Goal: Task Accomplishment & Management: Complete application form

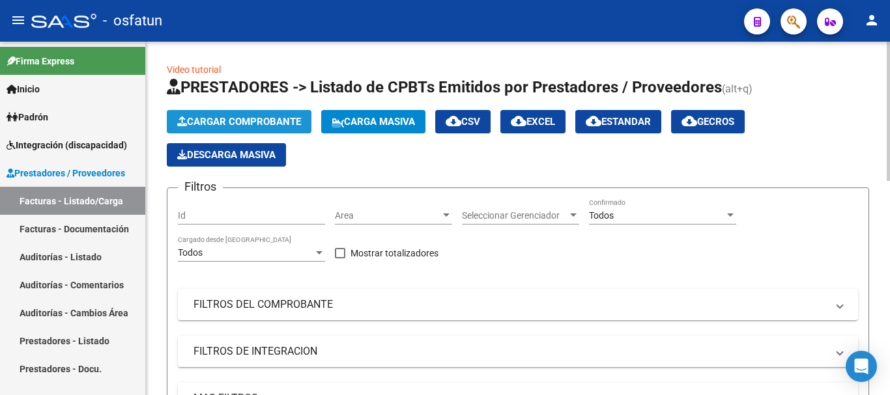
click at [238, 119] on span "Cargar Comprobante" at bounding box center [239, 122] width 124 height 12
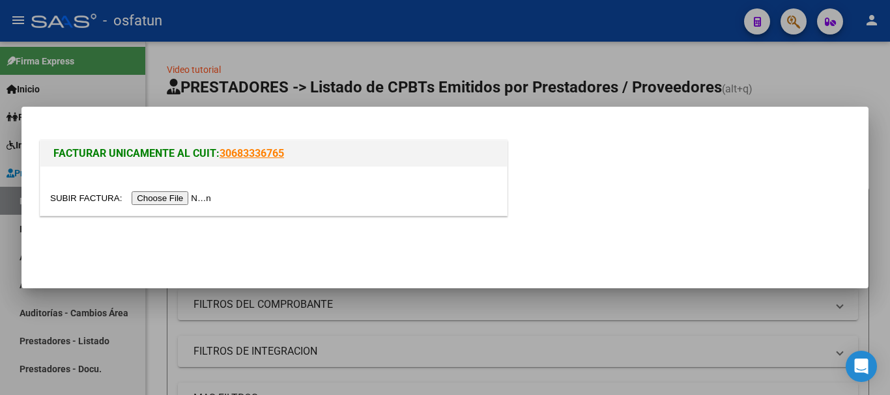
click at [186, 201] on input "file" at bounding box center [132, 199] width 165 height 14
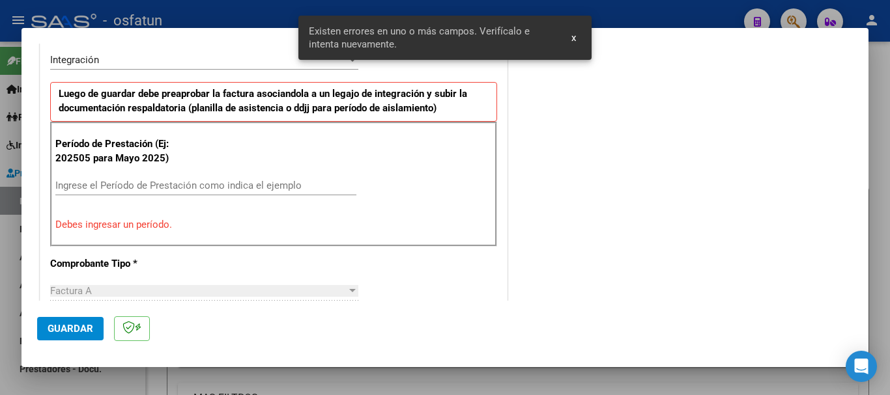
scroll to position [260, 0]
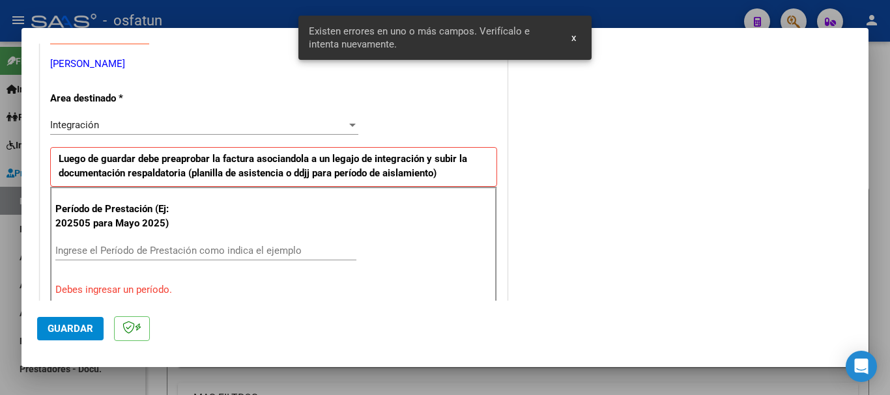
click at [289, 247] on input "Ingrese el Período de Prestación como indica el ejemplo" at bounding box center [205, 251] width 301 height 12
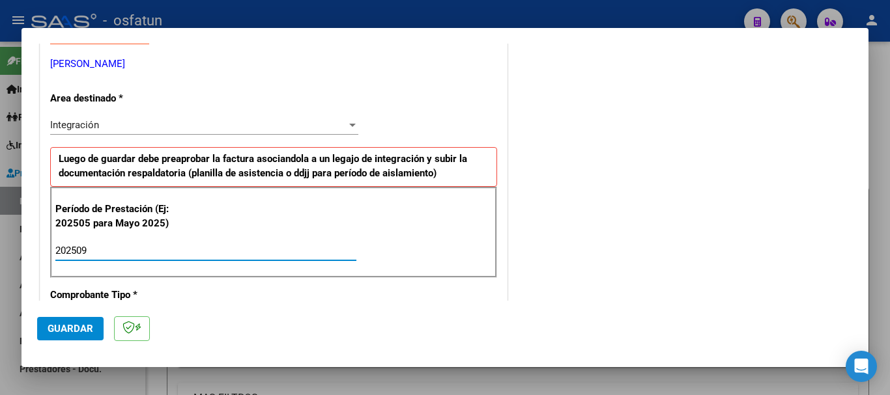
type input "202509"
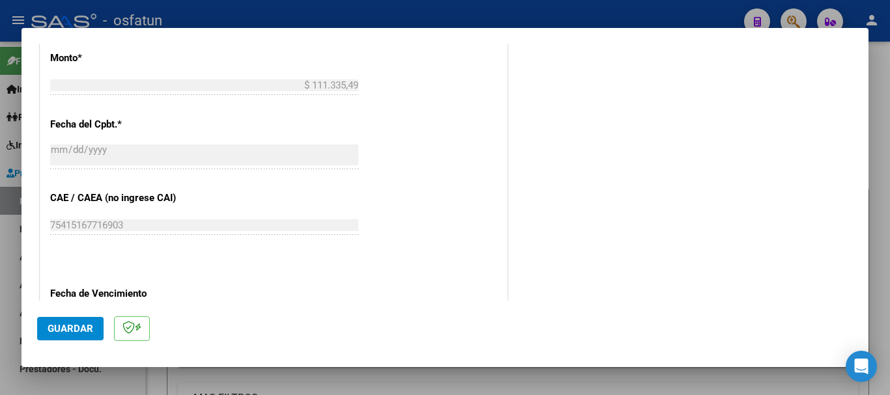
scroll to position [716, 0]
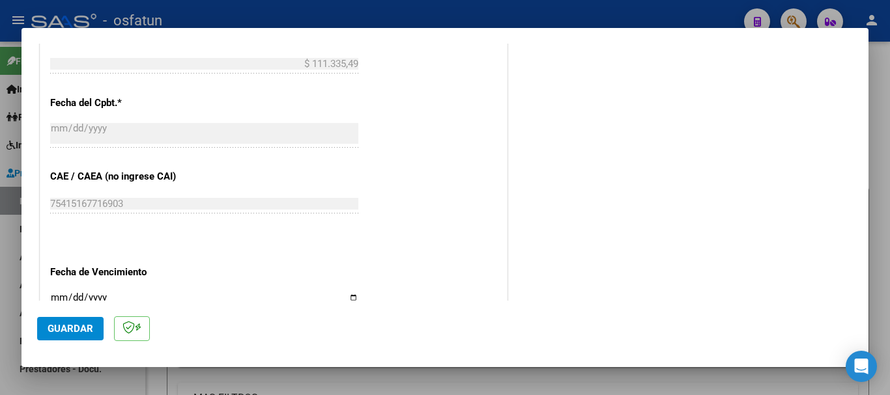
click at [57, 296] on input "Ingresar la fecha" at bounding box center [204, 302] width 308 height 21
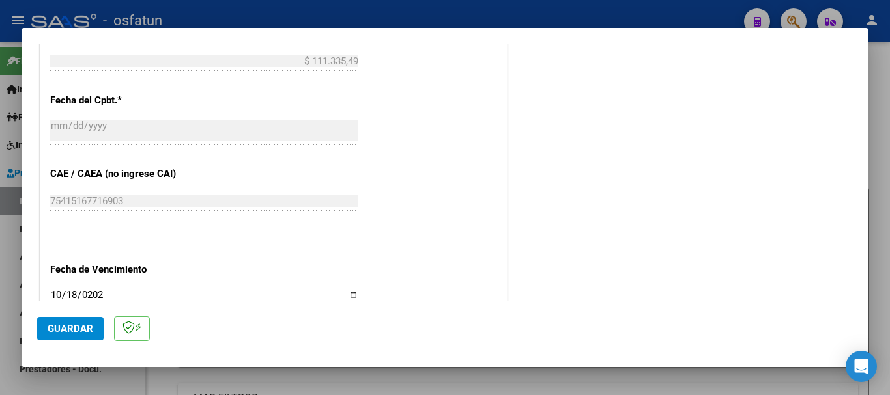
type input "[DATE]"
click at [66, 332] on span "Guardar" at bounding box center [71, 329] width 46 height 12
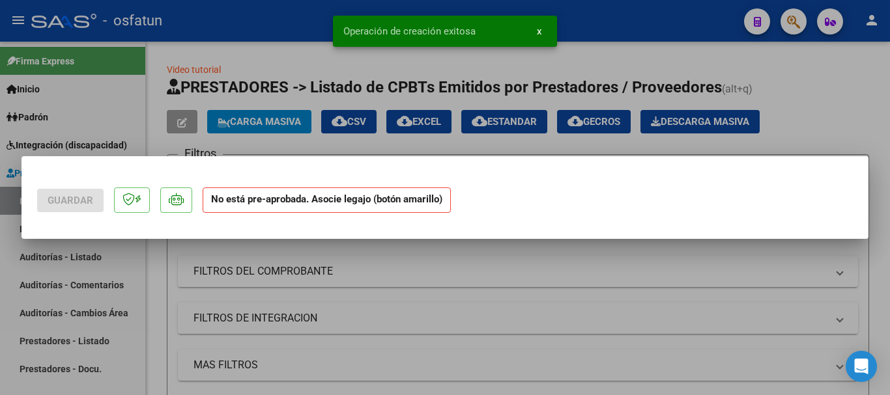
scroll to position [0, 0]
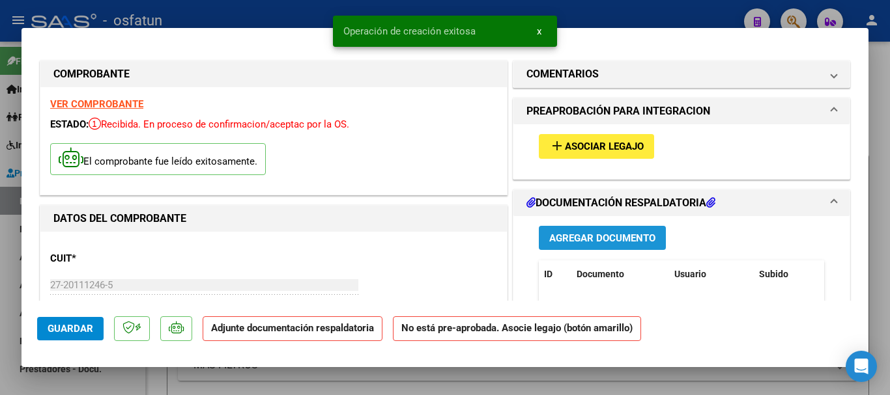
click at [611, 236] on span "Agregar Documento" at bounding box center [602, 239] width 106 height 12
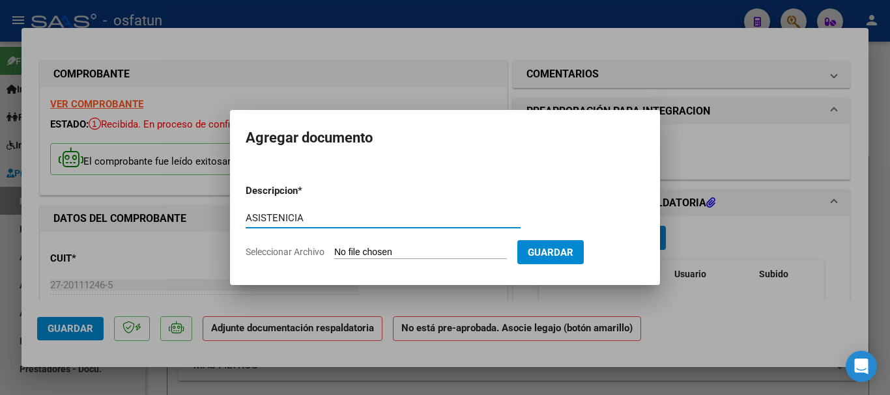
type input "ASISTENICIA"
click at [383, 250] on input "Seleccionar Archivo" at bounding box center [420, 253] width 173 height 12
type input "C:\fakepath\ASISTENCIA-FONO (14).pdf"
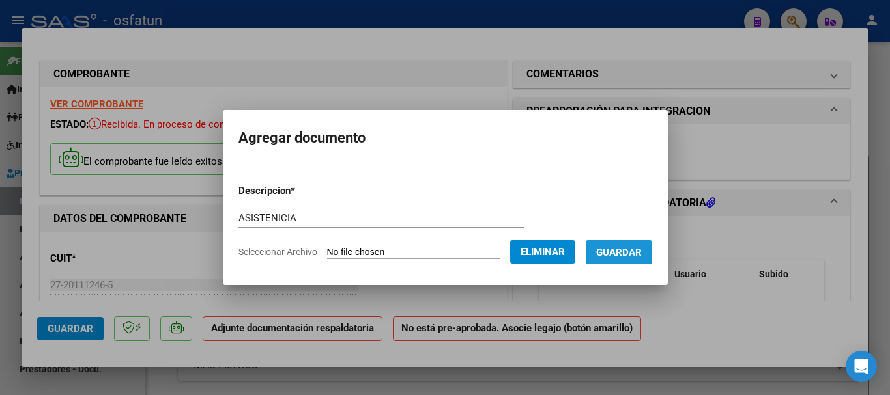
click at [642, 257] on span "Guardar" at bounding box center [619, 253] width 46 height 12
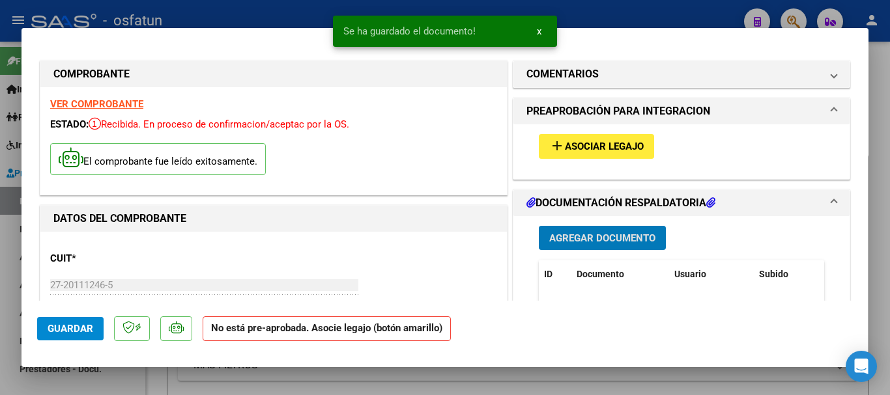
click at [597, 136] on button "add Asociar Legajo" at bounding box center [596, 146] width 115 height 24
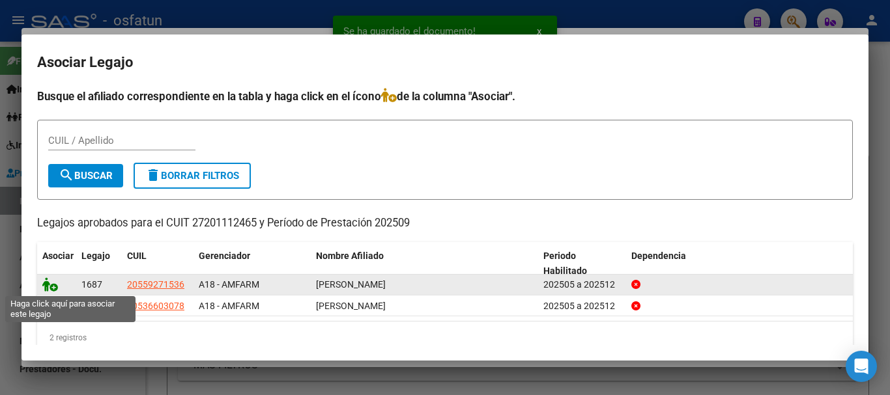
click at [46, 285] on icon at bounding box center [50, 285] width 16 height 14
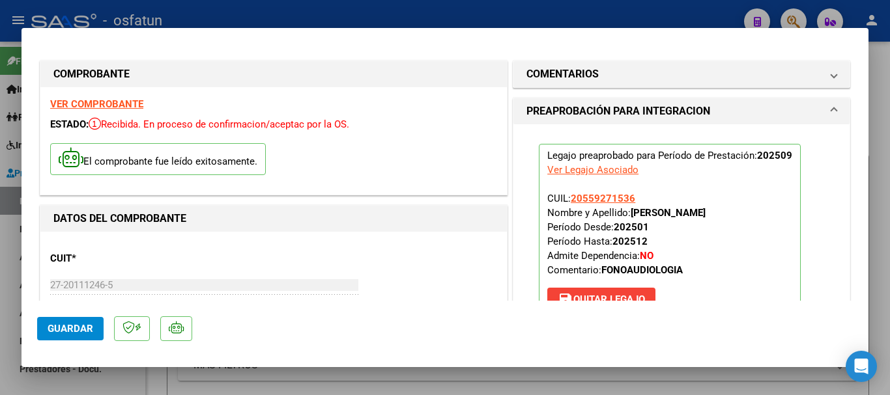
click at [79, 328] on span "Guardar" at bounding box center [71, 329] width 46 height 12
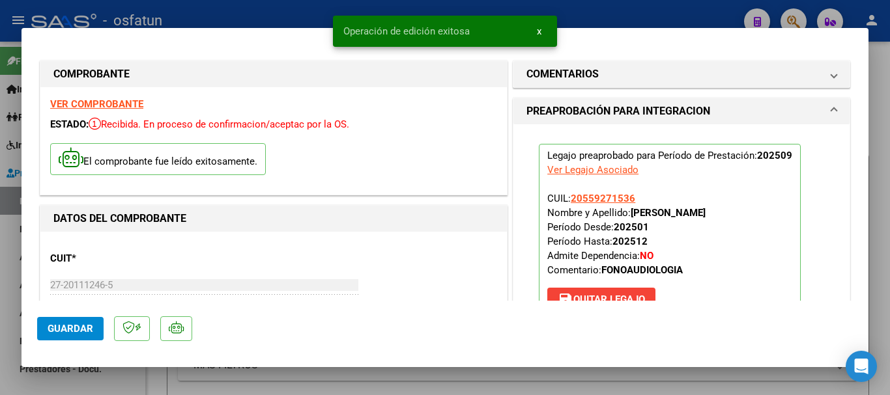
click at [79, 328] on span "Guardar" at bounding box center [71, 329] width 46 height 12
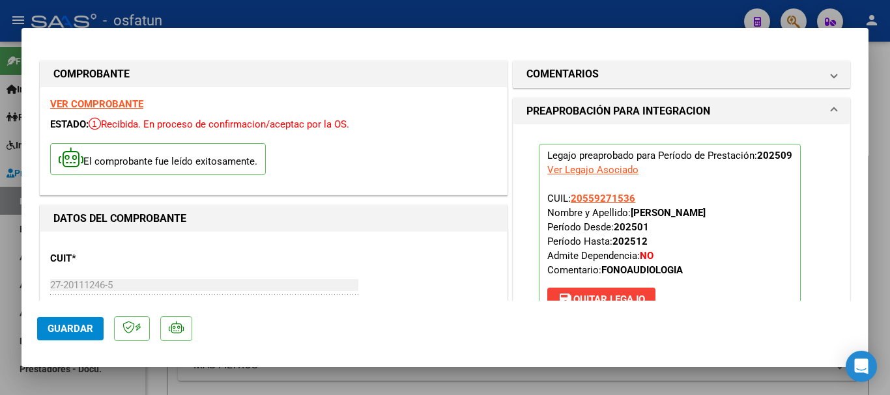
click at [77, 330] on span "Guardar" at bounding box center [71, 329] width 46 height 12
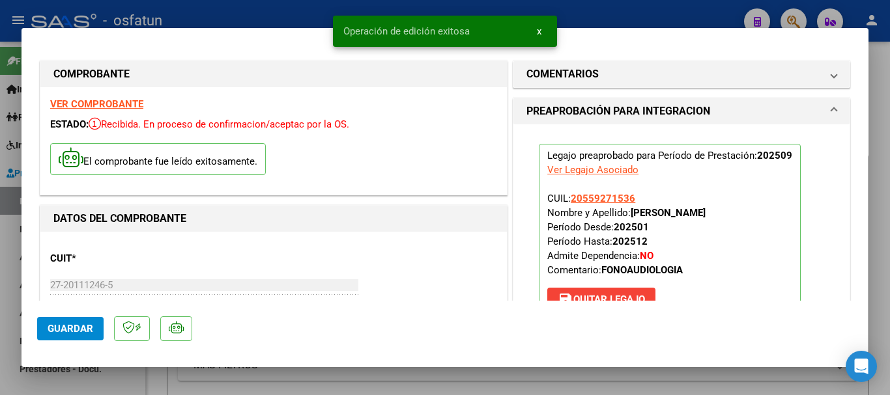
type input "$ 0,00"
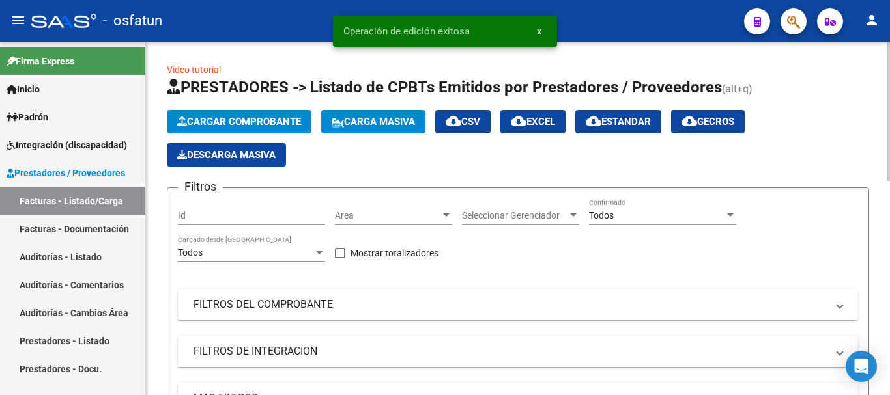
click at [276, 111] on button "Cargar Comprobante" at bounding box center [239, 121] width 145 height 23
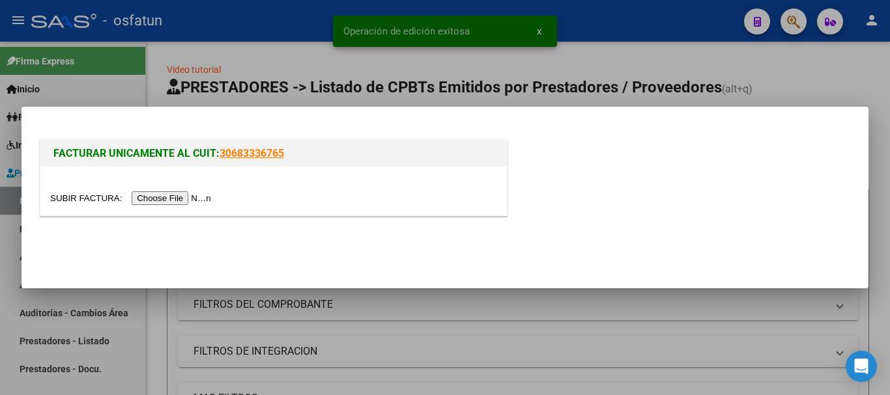
click at [157, 195] on input "file" at bounding box center [132, 199] width 165 height 14
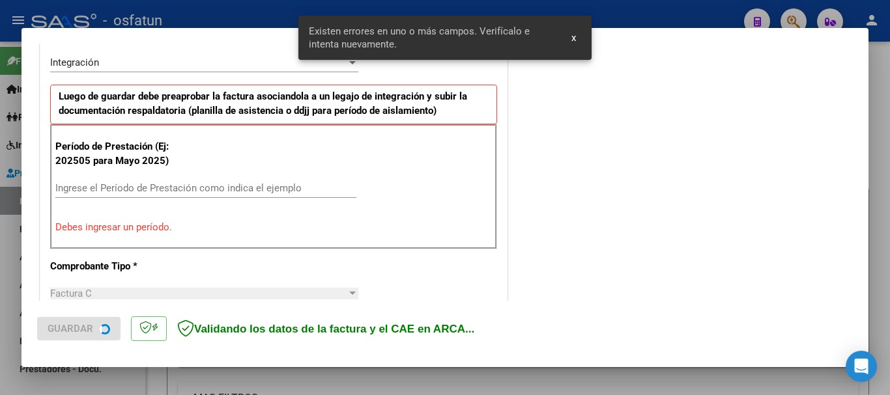
scroll to position [354, 0]
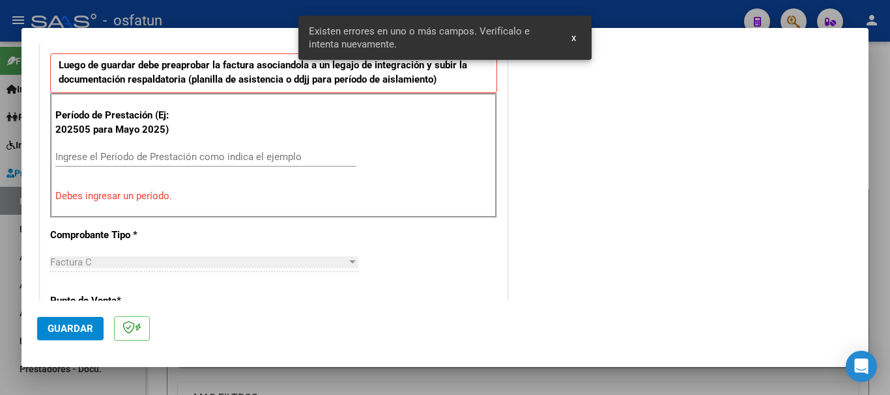
click at [195, 154] on input "Ingrese el Período de Prestación como indica el ejemplo" at bounding box center [205, 157] width 301 height 12
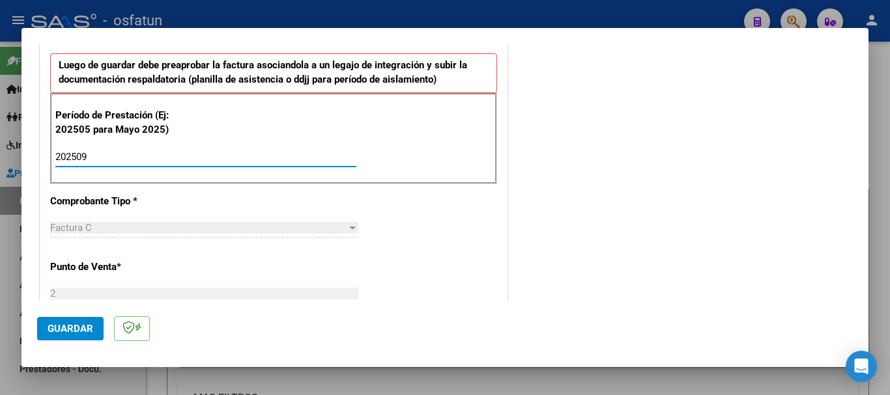
type input "202509"
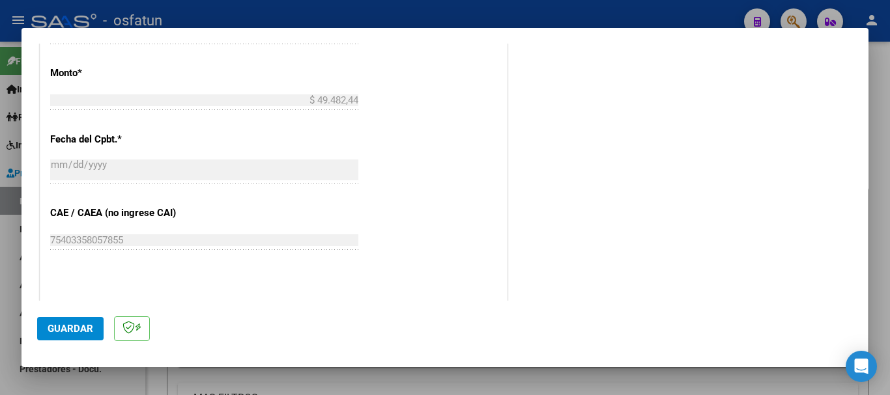
scroll to position [745, 0]
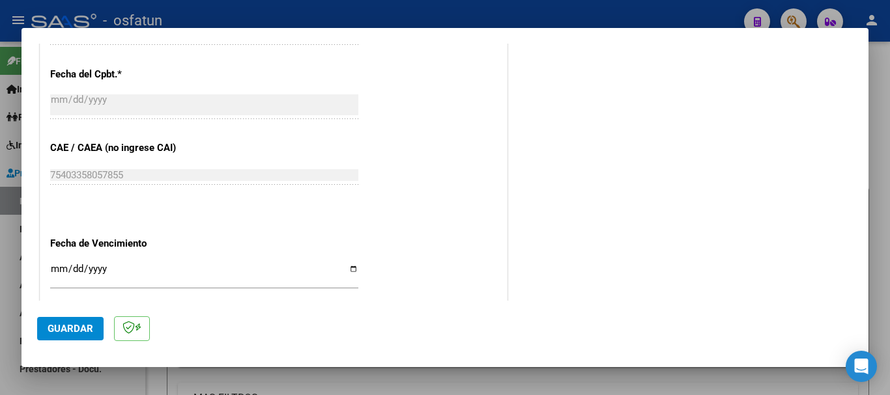
click at [53, 272] on input "Ingresar la fecha" at bounding box center [204, 274] width 308 height 21
type input "[DATE]"
click at [51, 334] on span "Guardar" at bounding box center [71, 329] width 46 height 12
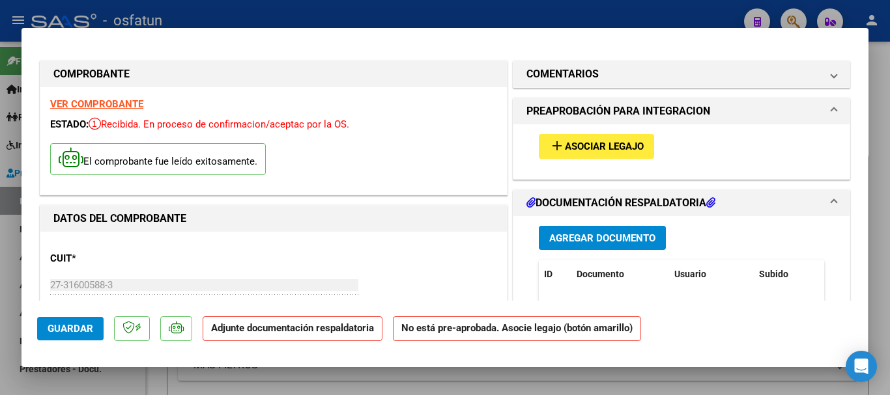
click at [612, 236] on span "Agregar Documento" at bounding box center [602, 239] width 106 height 12
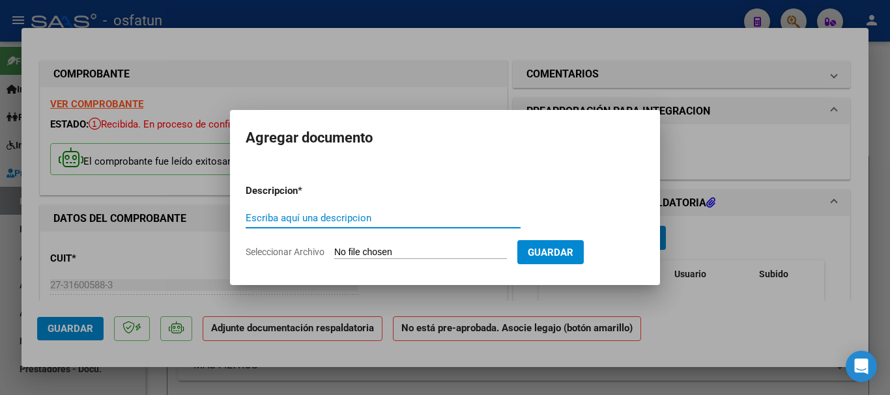
click at [270, 220] on input "Escriba aquí una descripcion" at bounding box center [383, 218] width 275 height 12
type input "ASISTENCIA"
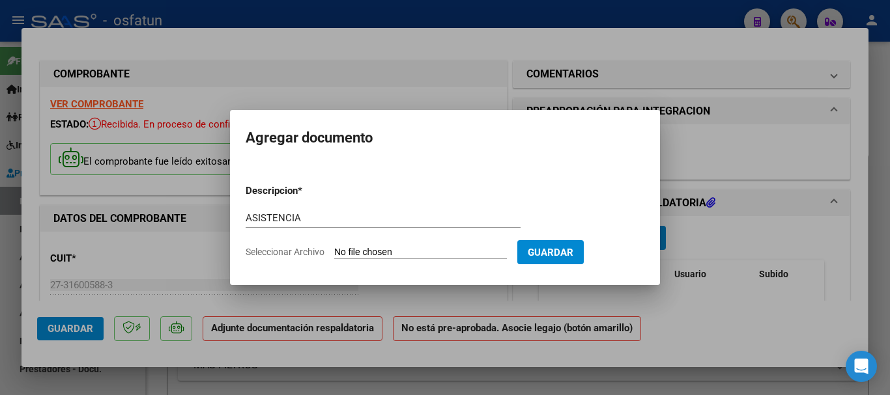
click at [345, 251] on input "Seleccionar Archivo" at bounding box center [420, 253] width 173 height 12
type input "C:\fakepath\ASISTENCIA-PSICLOGIA.pdf"
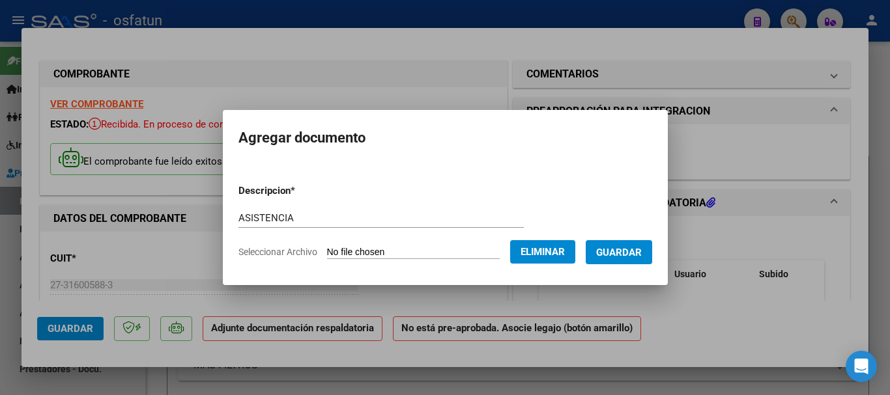
click at [630, 255] on span "Guardar" at bounding box center [619, 253] width 46 height 12
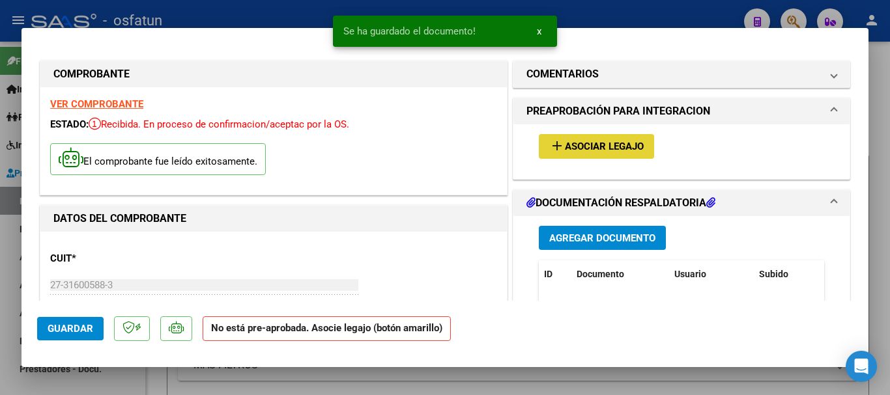
click at [606, 147] on span "Asociar Legajo" at bounding box center [604, 147] width 79 height 12
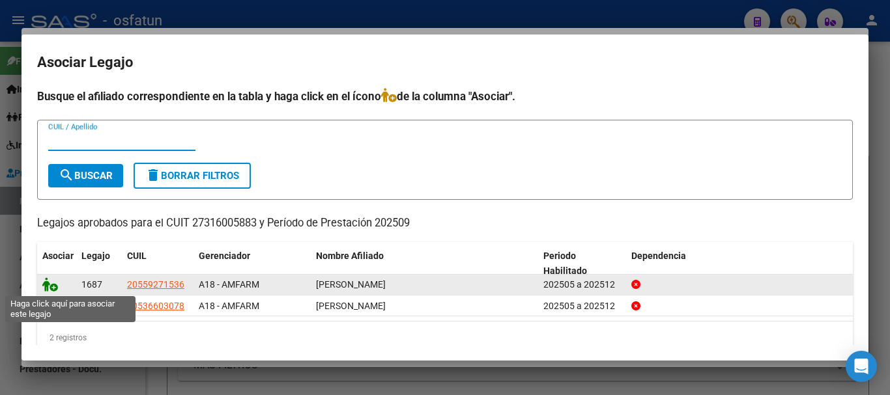
click at [47, 282] on icon at bounding box center [50, 285] width 16 height 14
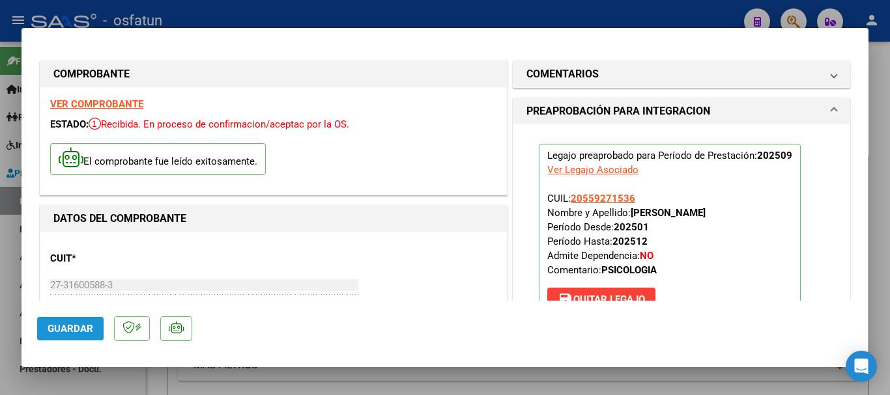
click at [72, 326] on span "Guardar" at bounding box center [71, 329] width 46 height 12
click at [64, 331] on span "Guardar" at bounding box center [71, 329] width 46 height 12
type input "$ 0,00"
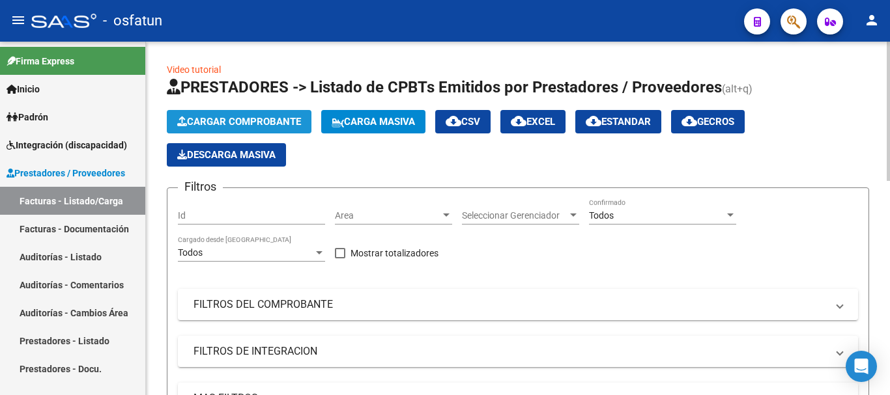
click at [248, 119] on span "Cargar Comprobante" at bounding box center [239, 122] width 124 height 12
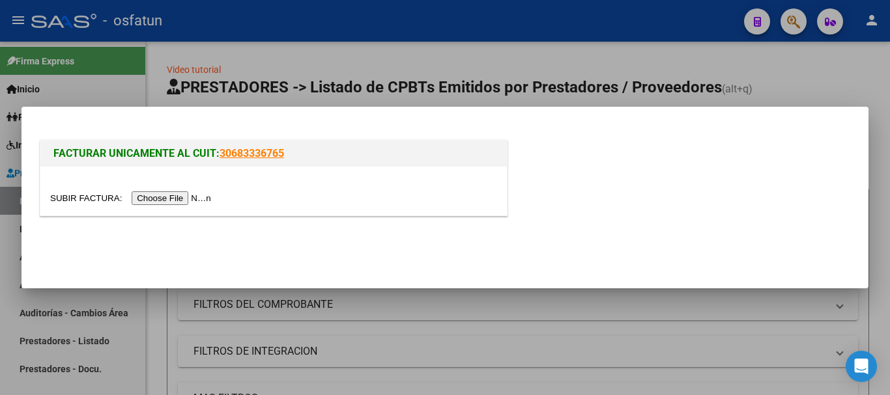
click at [172, 203] on input "file" at bounding box center [132, 199] width 165 height 14
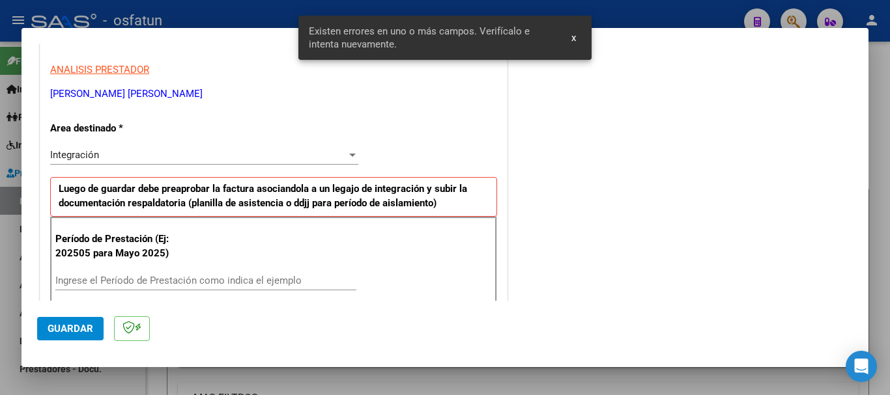
scroll to position [260, 0]
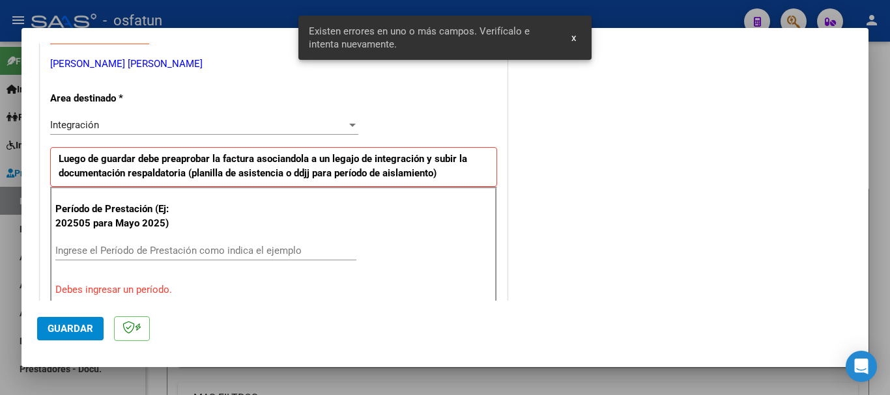
click at [195, 251] on input "Ingrese el Período de Prestación como indica el ejemplo" at bounding box center [205, 251] width 301 height 12
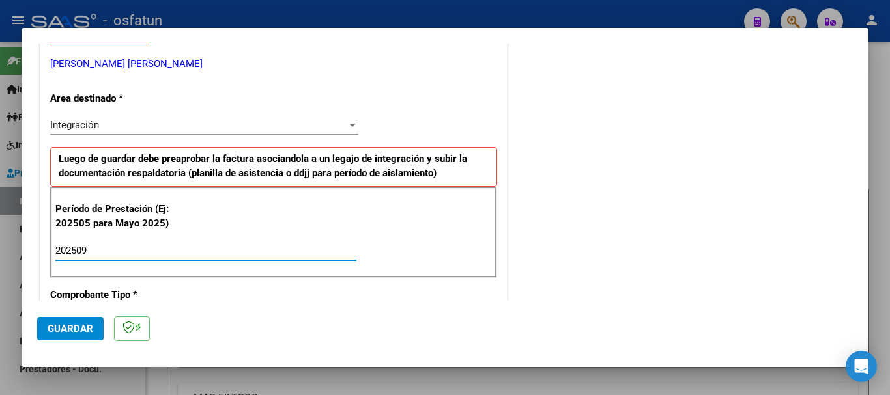
type input "202509"
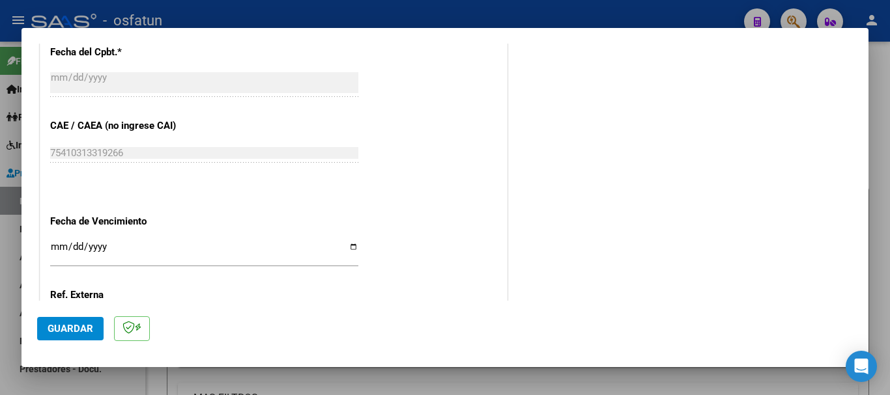
scroll to position [781, 0]
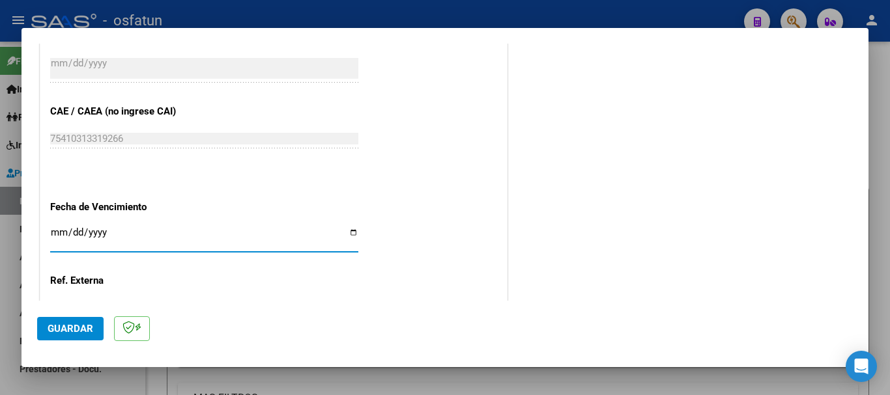
click at [51, 227] on input "Ingresar la fecha" at bounding box center [204, 237] width 308 height 21
type input "[DATE]"
click at [87, 330] on span "Guardar" at bounding box center [71, 329] width 46 height 12
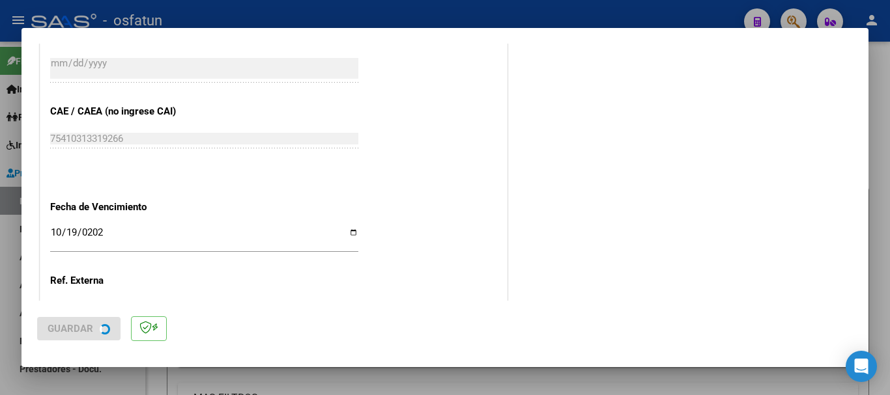
scroll to position [0, 0]
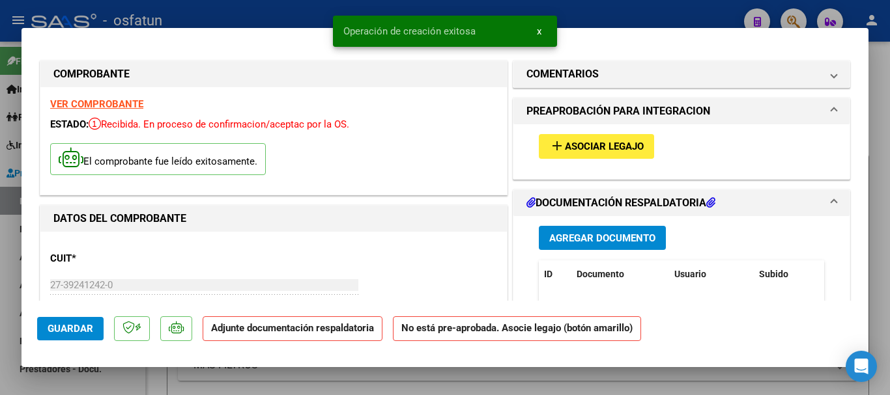
click at [588, 244] on button "Agregar Documento" at bounding box center [602, 238] width 127 height 24
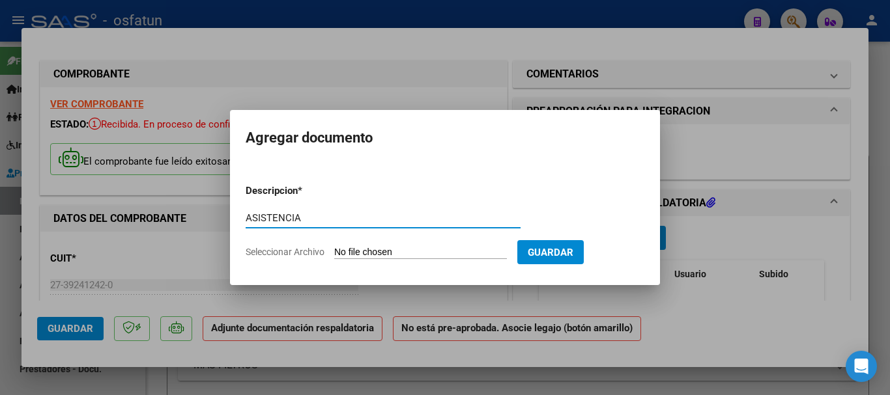
type input "ASISTENCIA"
click at [458, 259] on input "Seleccionar Archivo" at bounding box center [420, 253] width 173 height 12
type input "C:\fakepath\ASISTENCIA-PSICOPEDAGOGIA (10).pdf"
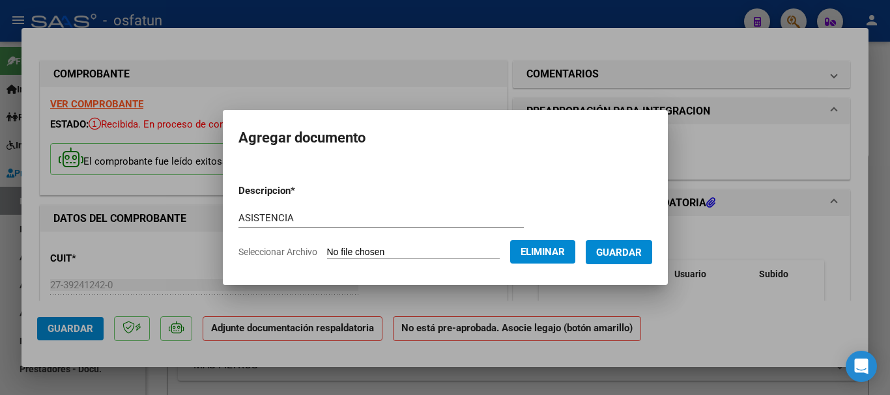
click at [642, 257] on span "Guardar" at bounding box center [619, 253] width 46 height 12
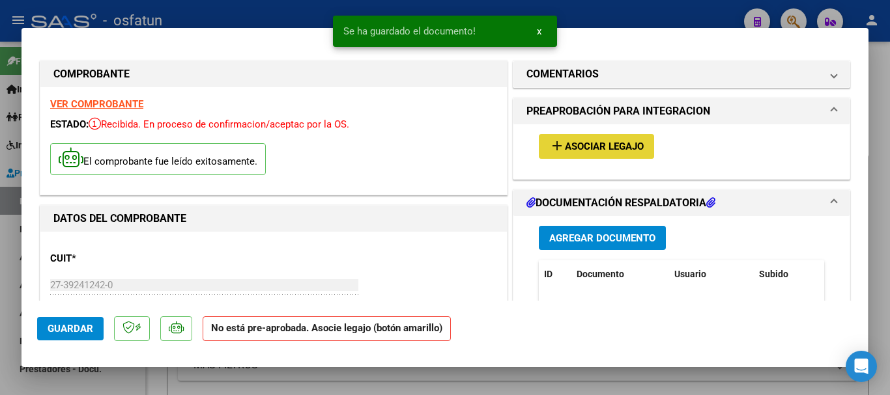
click at [599, 149] on span "Asociar Legajo" at bounding box center [604, 147] width 79 height 12
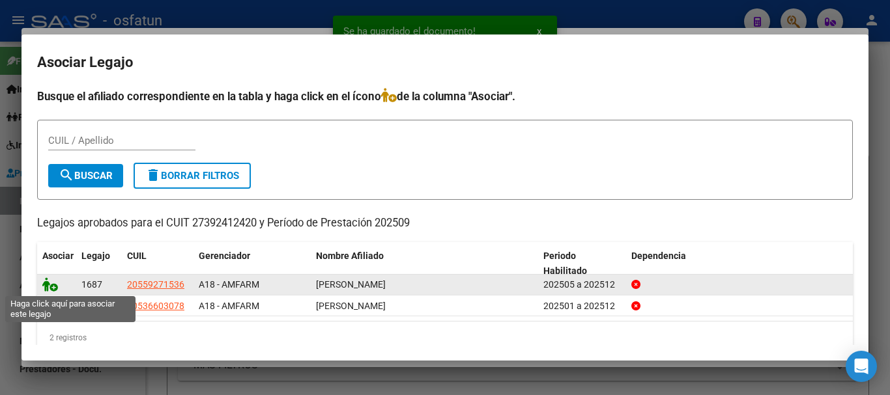
click at [47, 283] on icon at bounding box center [50, 285] width 16 height 14
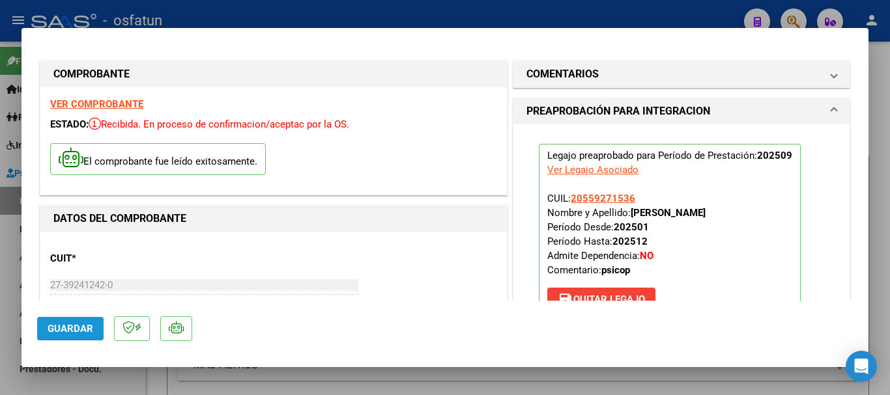
click at [62, 326] on span "Guardar" at bounding box center [71, 329] width 46 height 12
click at [58, 328] on span "Guardar" at bounding box center [71, 329] width 46 height 12
click at [81, 326] on span "Guardar" at bounding box center [71, 329] width 46 height 12
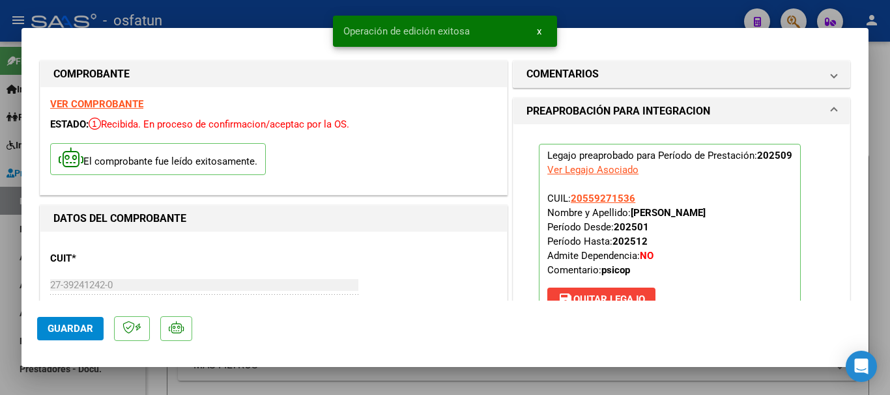
type input "$ 0,00"
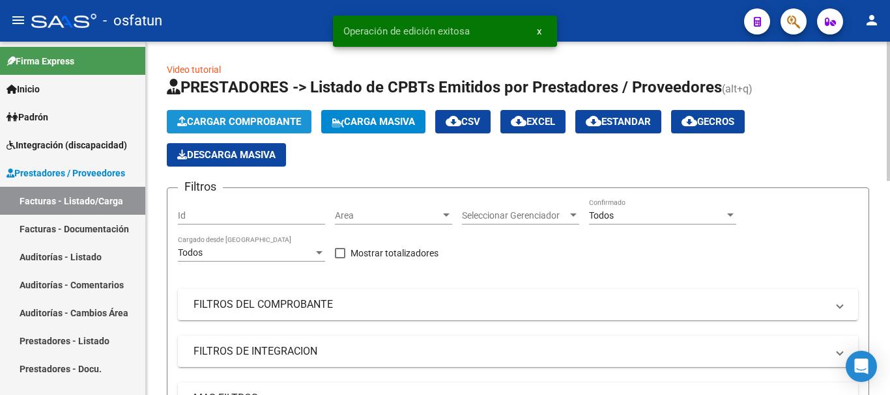
click at [257, 115] on button "Cargar Comprobante" at bounding box center [239, 121] width 145 height 23
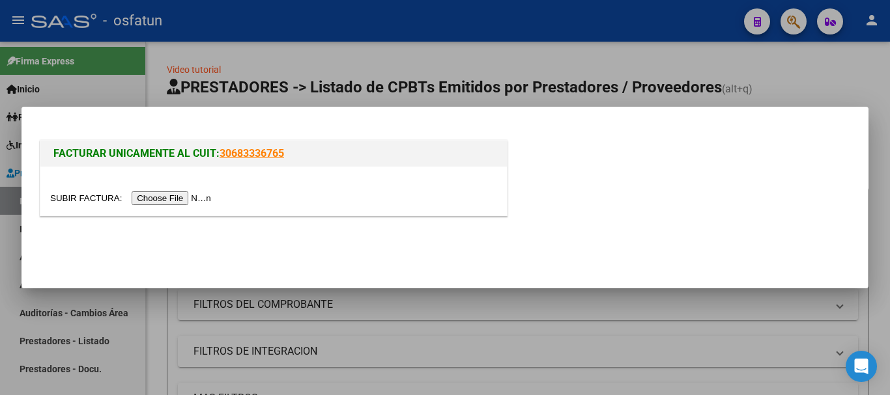
click at [166, 203] on input "file" at bounding box center [132, 199] width 165 height 14
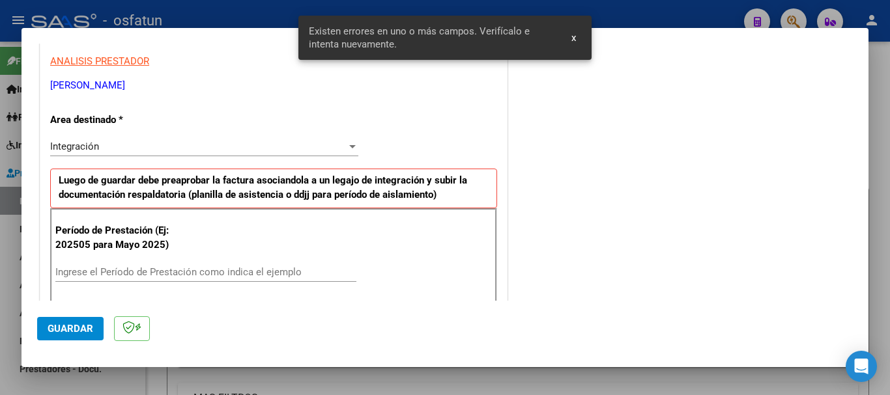
scroll to position [260, 0]
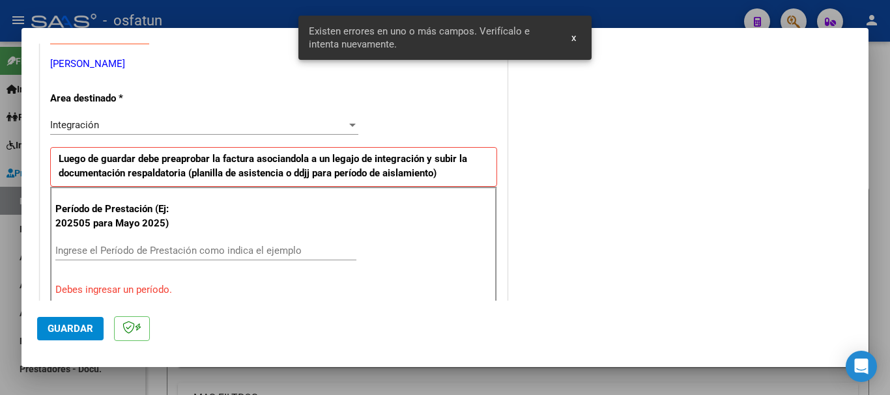
click at [276, 253] on input "Ingrese el Período de Prestación como indica el ejemplo" at bounding box center [205, 251] width 301 height 12
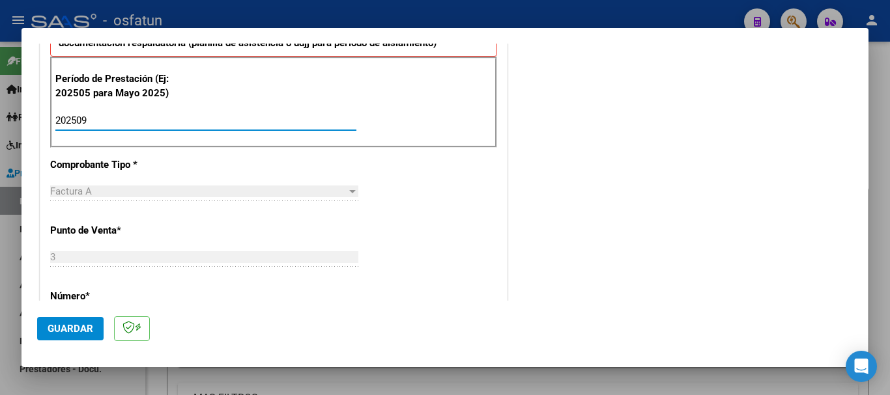
scroll to position [455, 0]
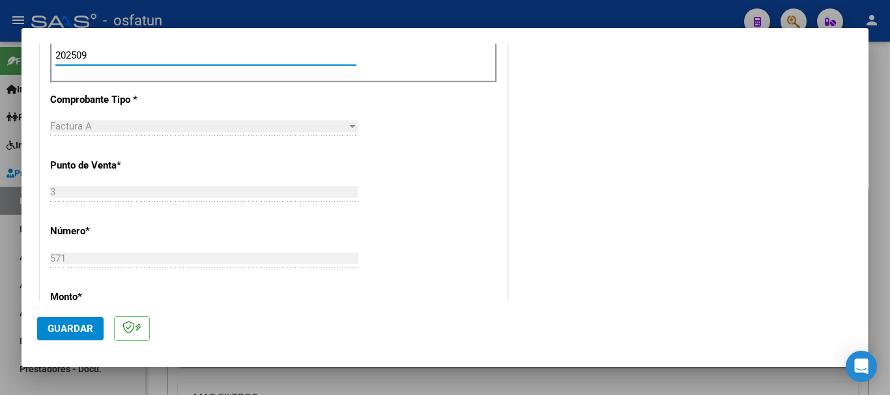
type input "202509"
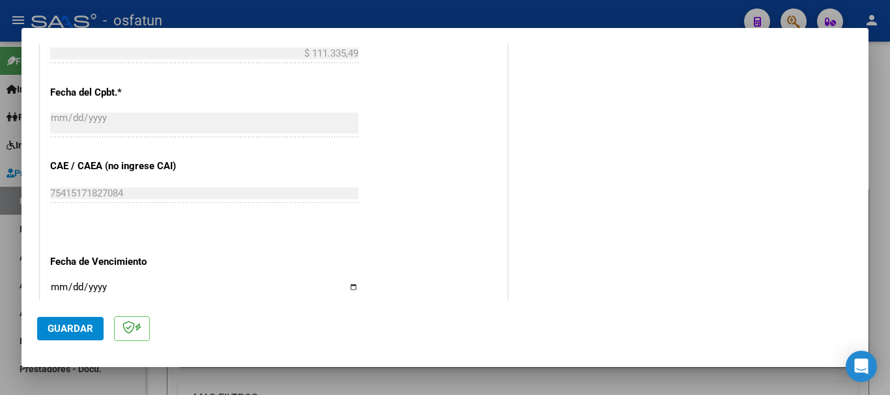
scroll to position [846, 0]
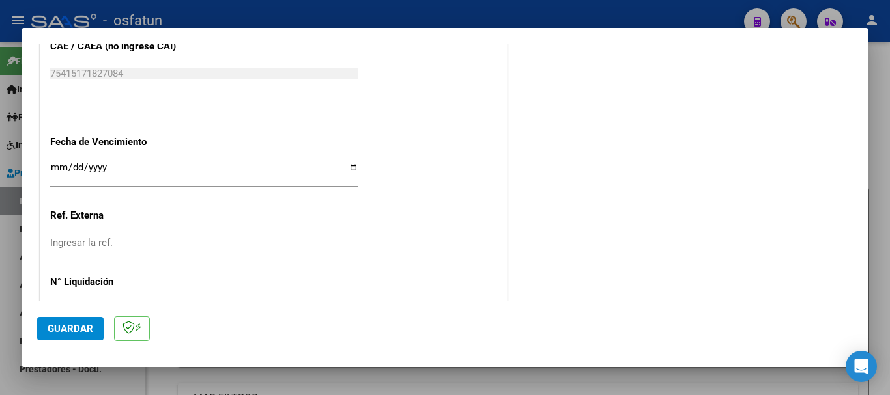
click at [60, 168] on input "Ingresar la fecha" at bounding box center [204, 172] width 308 height 21
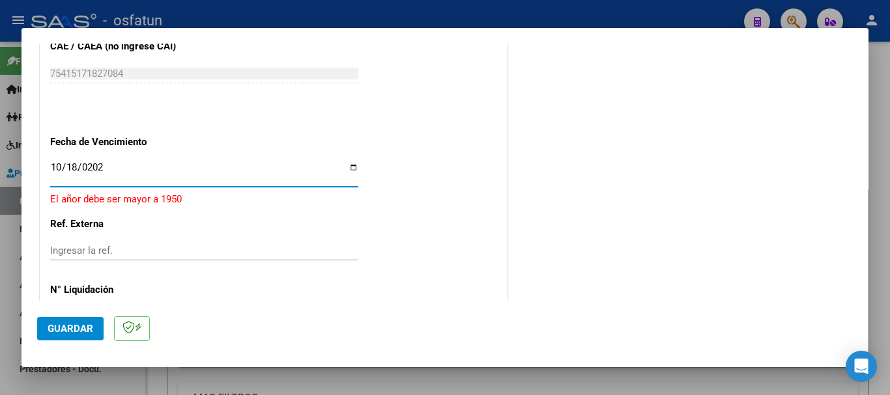
type input "[DATE]"
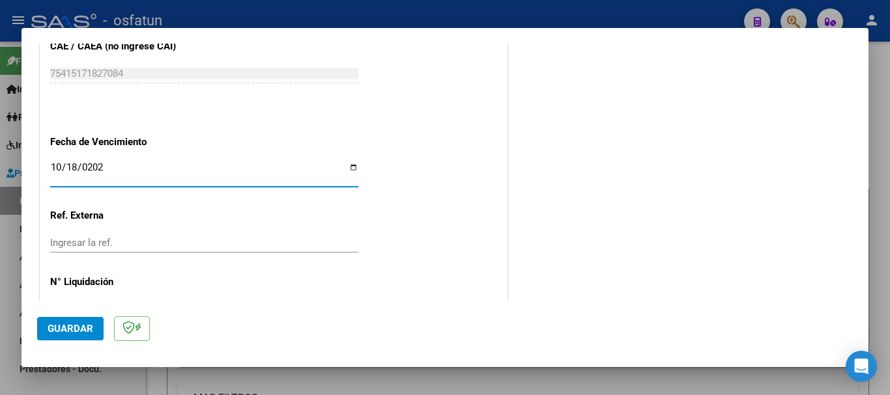
scroll to position [889, 0]
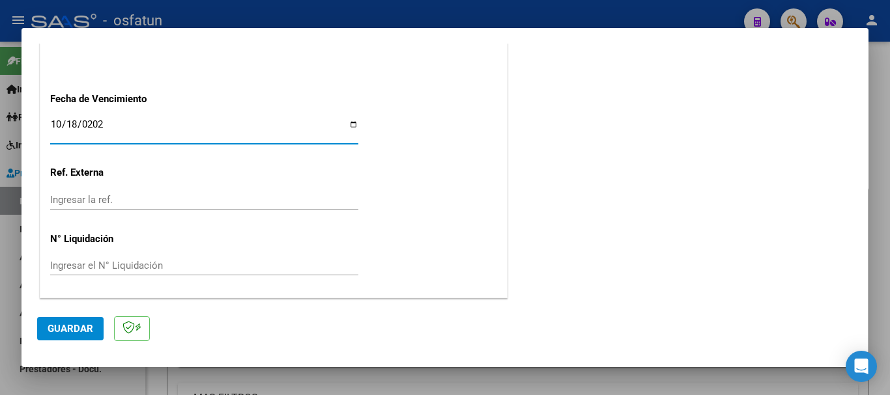
click at [85, 328] on span "Guardar" at bounding box center [71, 329] width 46 height 12
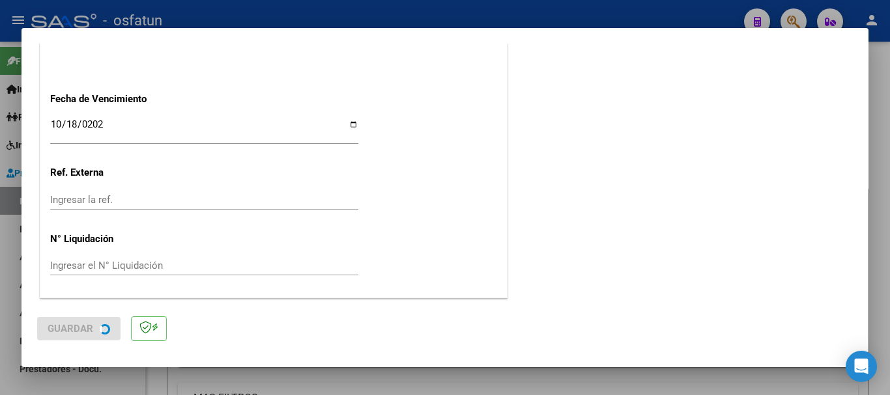
scroll to position [0, 0]
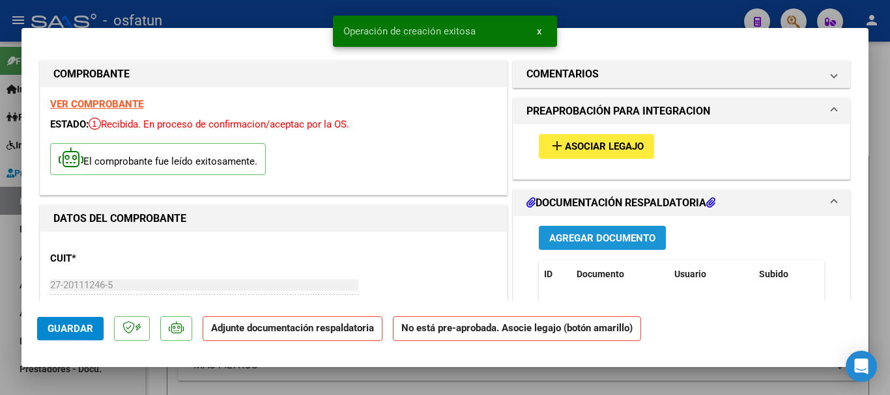
click at [562, 235] on span "Agregar Documento" at bounding box center [602, 239] width 106 height 12
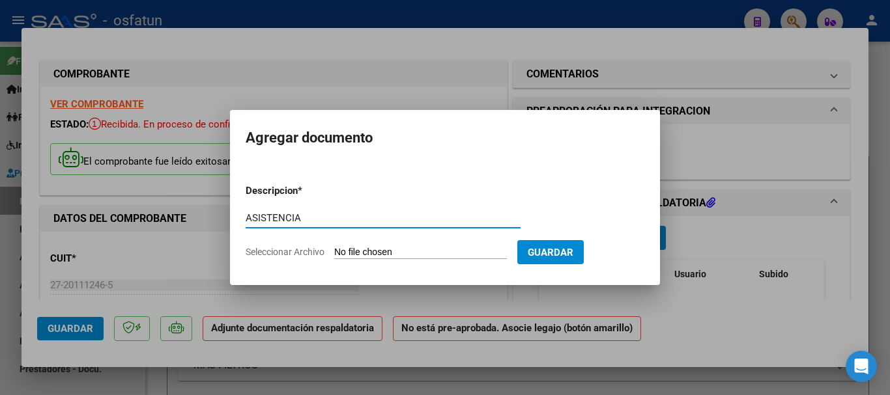
type input "ASISTENCIA"
click at [437, 249] on input "Seleccionar Archivo" at bounding box center [420, 253] width 173 height 12
type input "C:\fakepath\ASISTENCIA-FONO (15).pdf"
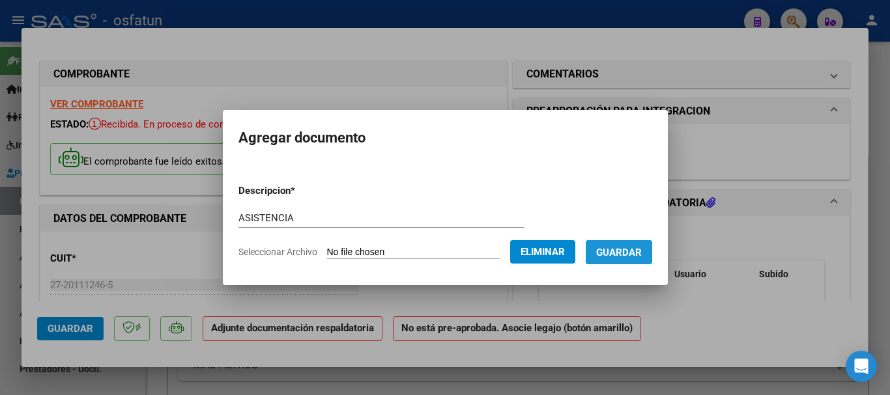
click at [636, 256] on span "Guardar" at bounding box center [619, 253] width 46 height 12
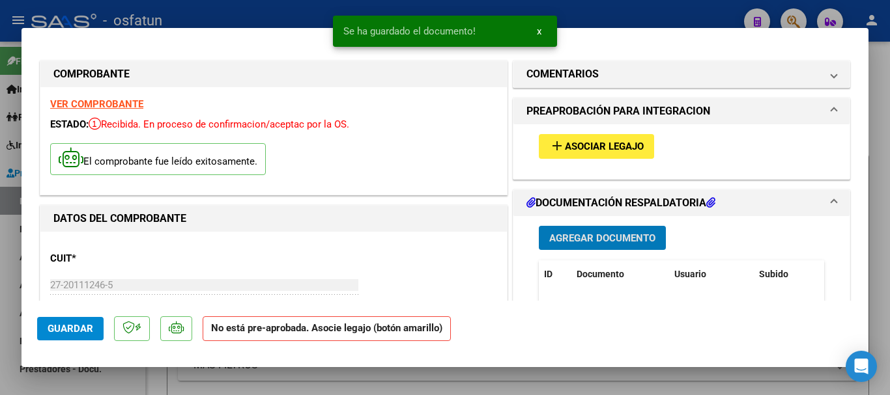
click at [603, 149] on span "Asociar Legajo" at bounding box center [604, 147] width 79 height 12
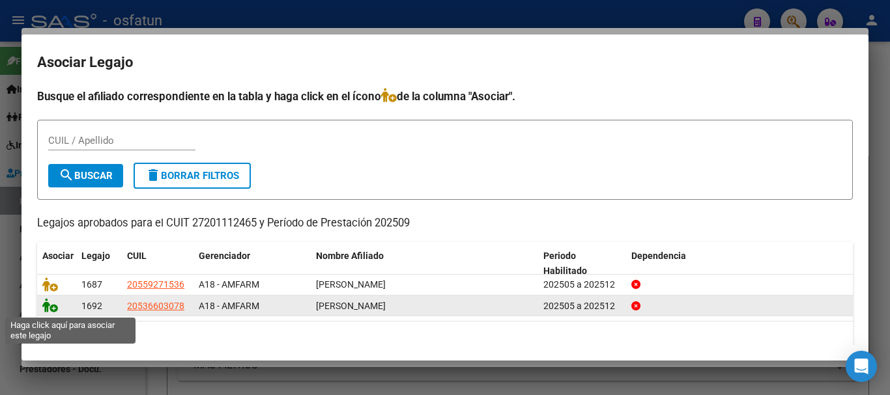
click at [48, 308] on icon at bounding box center [50, 305] width 16 height 14
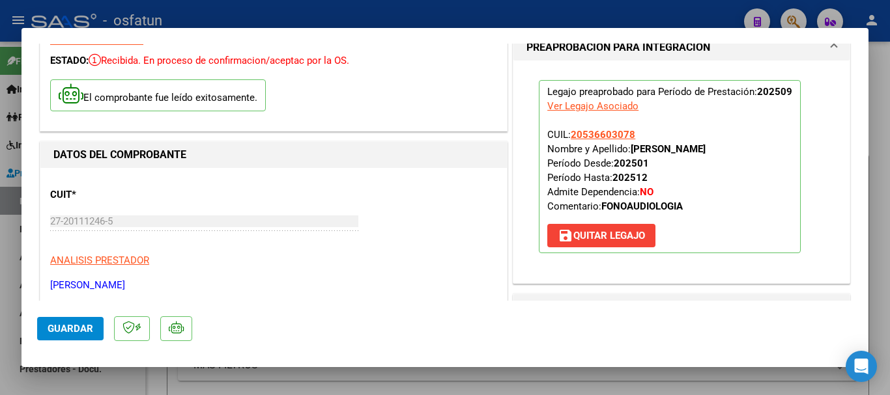
scroll to position [130, 0]
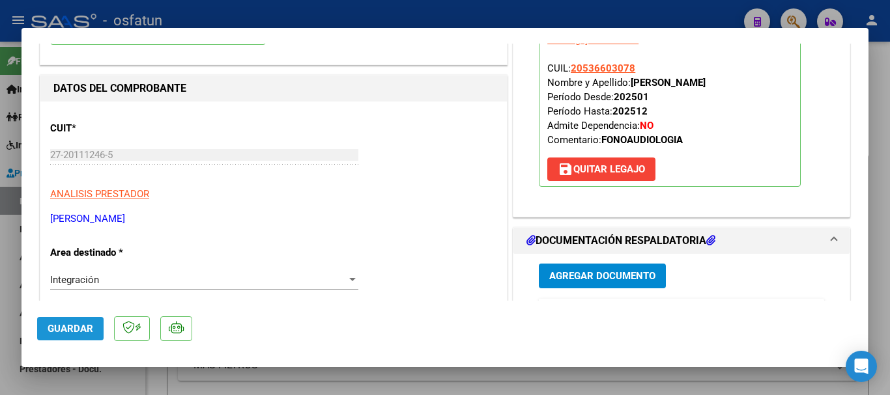
click at [86, 327] on span "Guardar" at bounding box center [71, 329] width 46 height 12
click at [73, 328] on span "Guardar" at bounding box center [71, 329] width 46 height 12
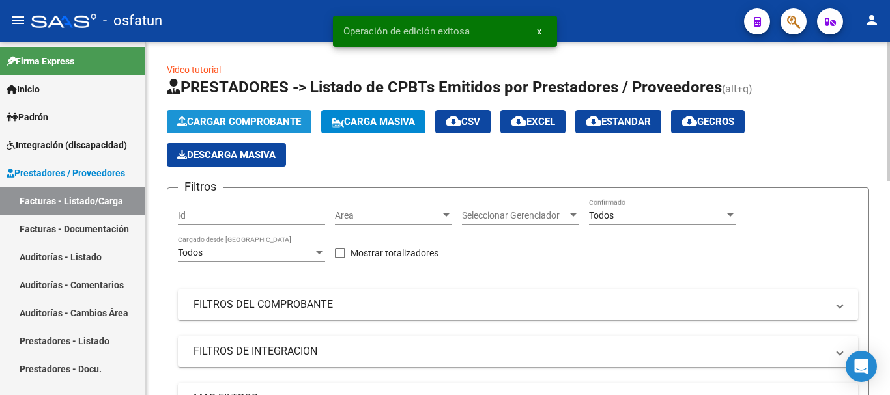
click at [268, 115] on button "Cargar Comprobante" at bounding box center [239, 121] width 145 height 23
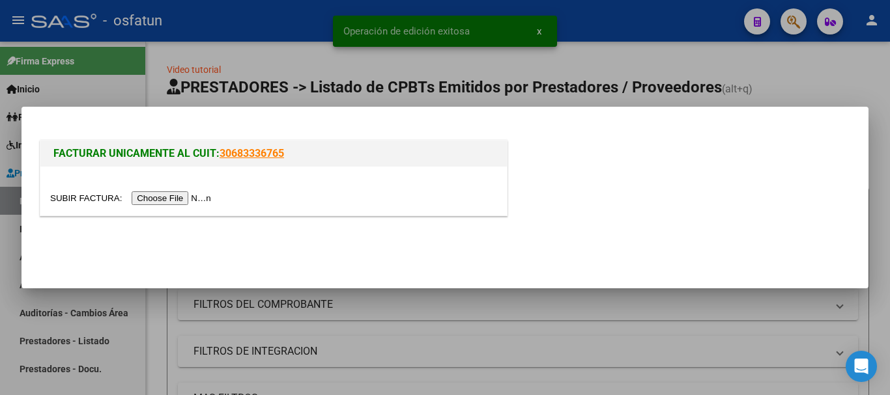
click at [179, 202] on input "file" at bounding box center [132, 199] width 165 height 14
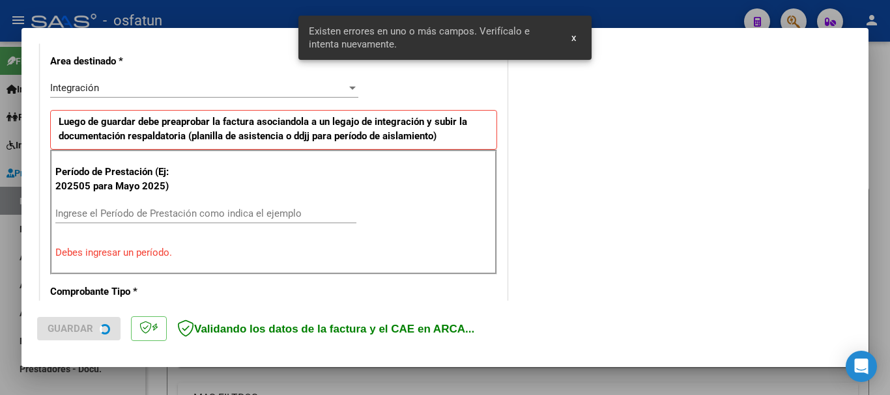
scroll to position [325, 0]
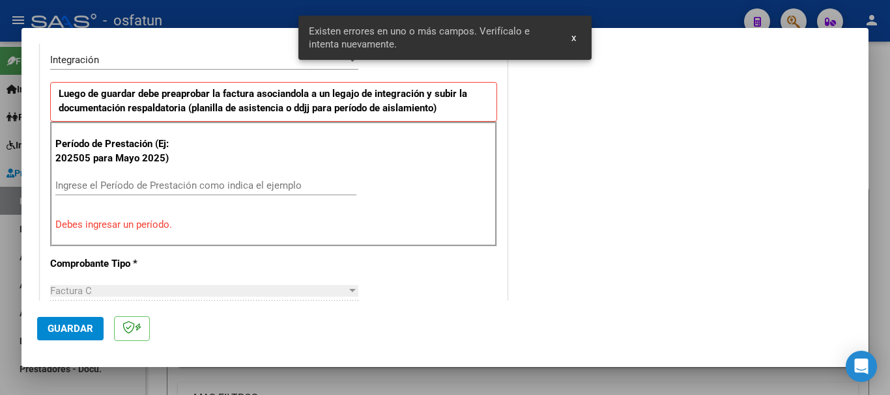
click at [285, 186] on input "Ingrese el Período de Prestación como indica el ejemplo" at bounding box center [205, 186] width 301 height 12
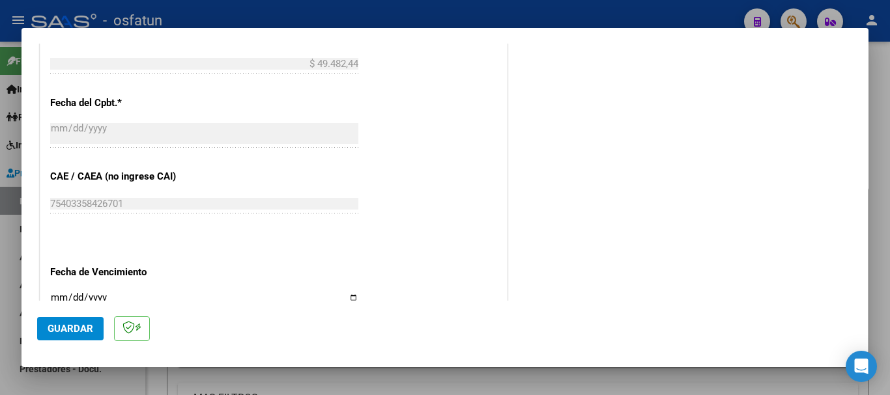
scroll to position [781, 0]
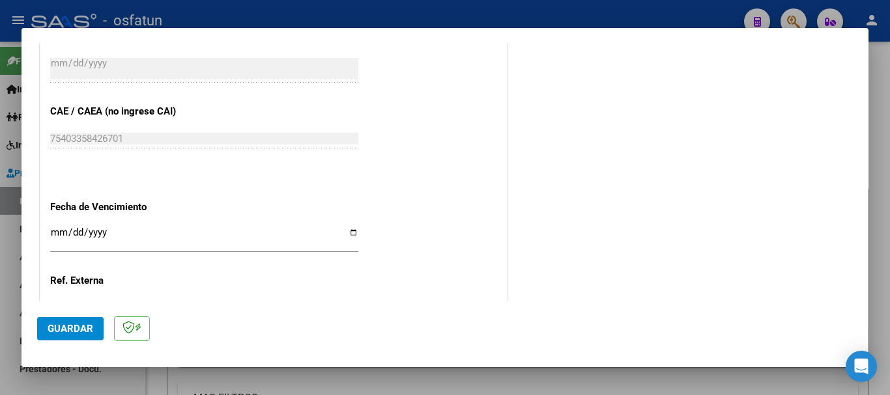
type input "202509"
click at [51, 231] on input "Ingresar la fecha" at bounding box center [204, 237] width 308 height 21
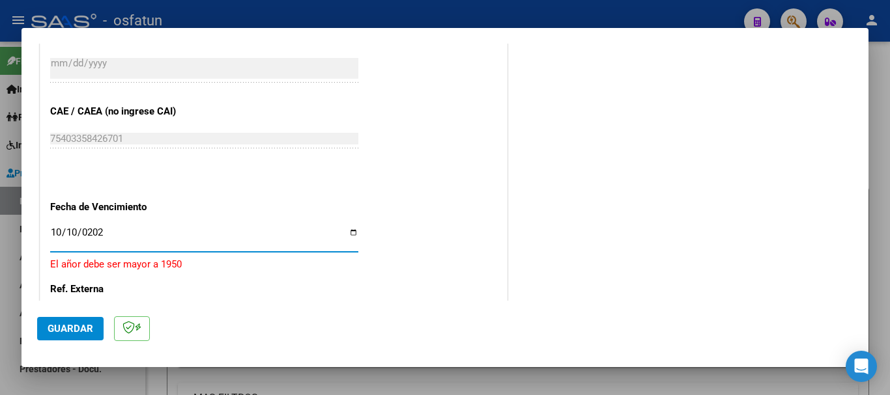
type input "[DATE]"
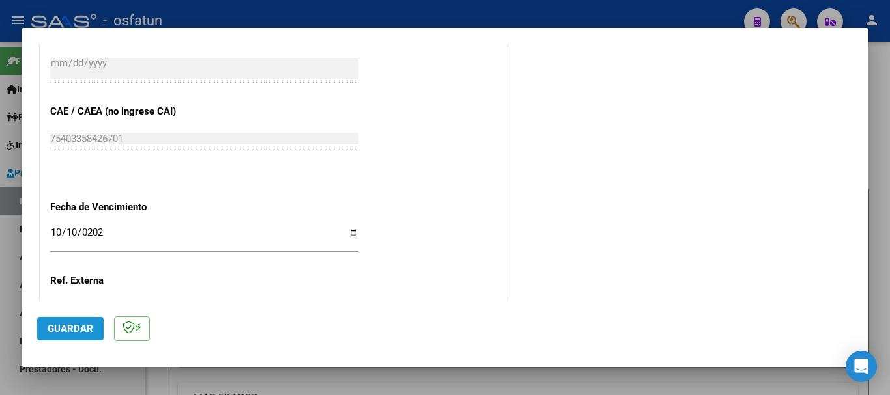
click at [83, 325] on span "Guardar" at bounding box center [71, 329] width 46 height 12
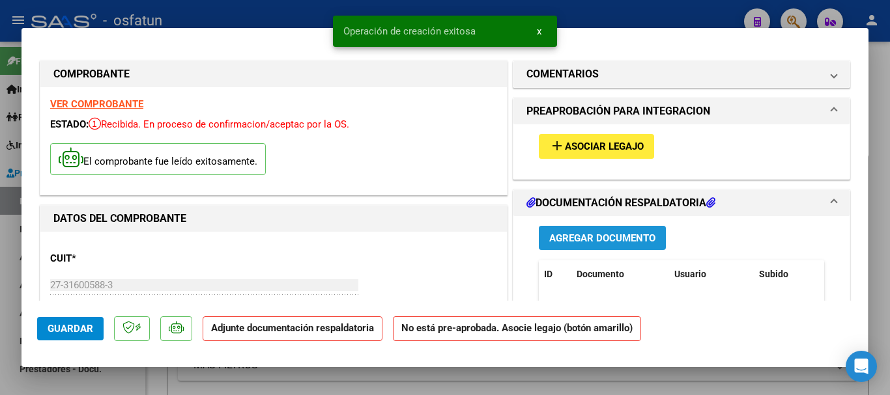
click at [578, 243] on span "Agregar Documento" at bounding box center [602, 239] width 106 height 12
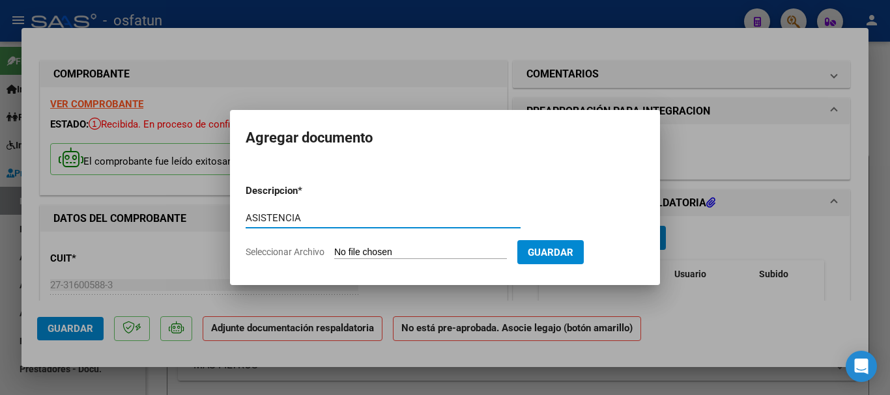
type input "ASISTENCIA"
click at [468, 258] on input "Seleccionar Archivo" at bounding box center [420, 253] width 173 height 12
type input "C:\fakepath\ASISTENCIA-PSICOLOGIA (16).pdf"
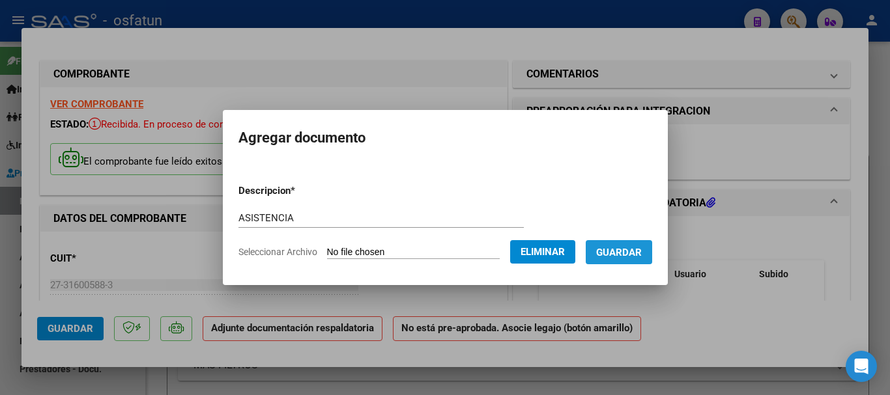
click at [628, 263] on button "Guardar" at bounding box center [619, 252] width 66 height 24
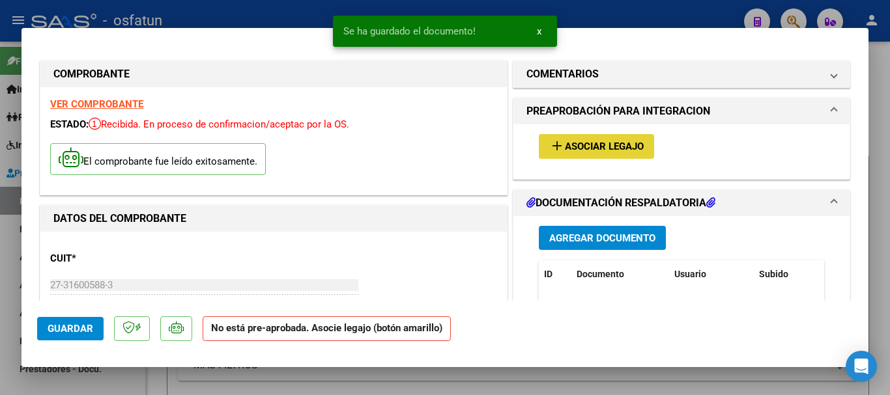
click at [614, 149] on span "Asociar Legajo" at bounding box center [604, 147] width 79 height 12
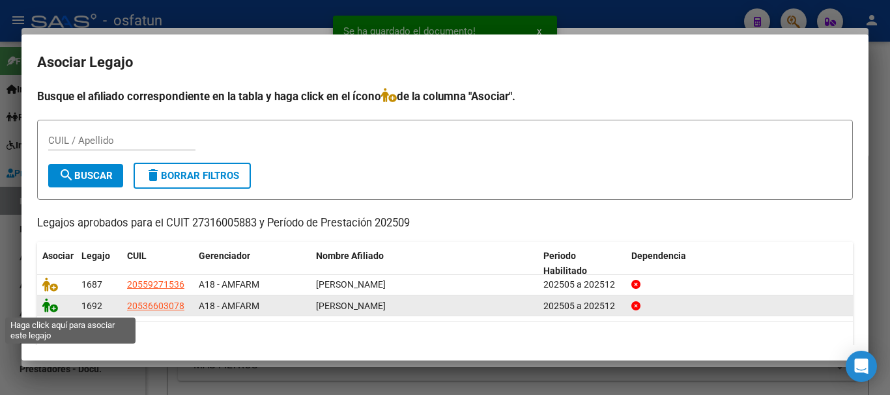
click at [45, 308] on icon at bounding box center [50, 305] width 16 height 14
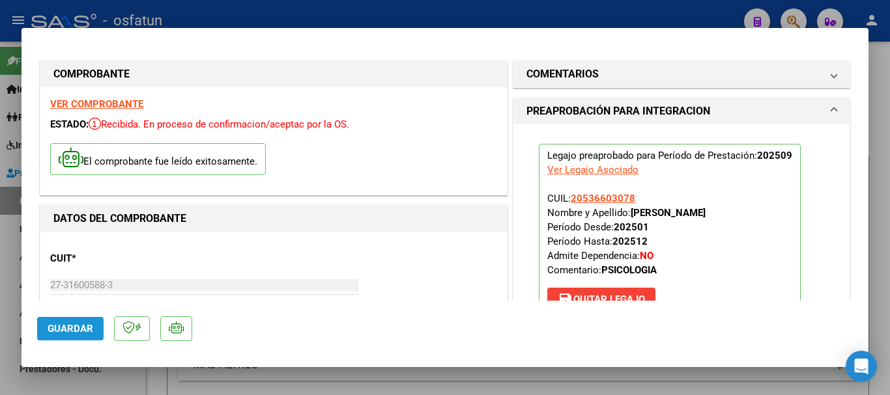
click at [56, 323] on span "Guardar" at bounding box center [71, 329] width 46 height 12
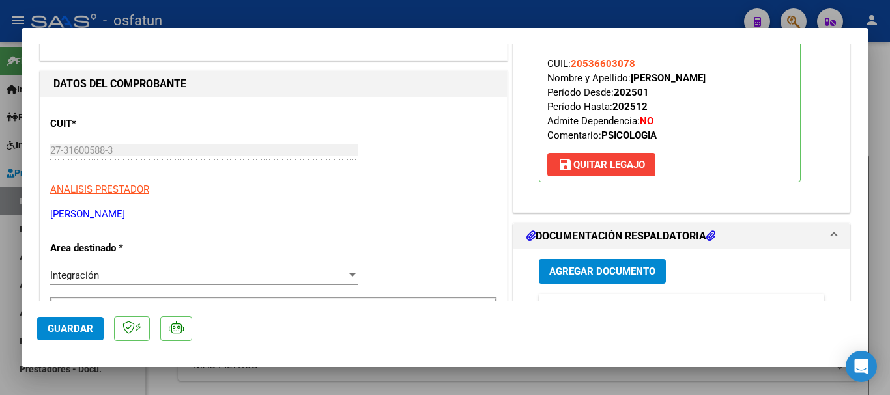
scroll to position [65, 0]
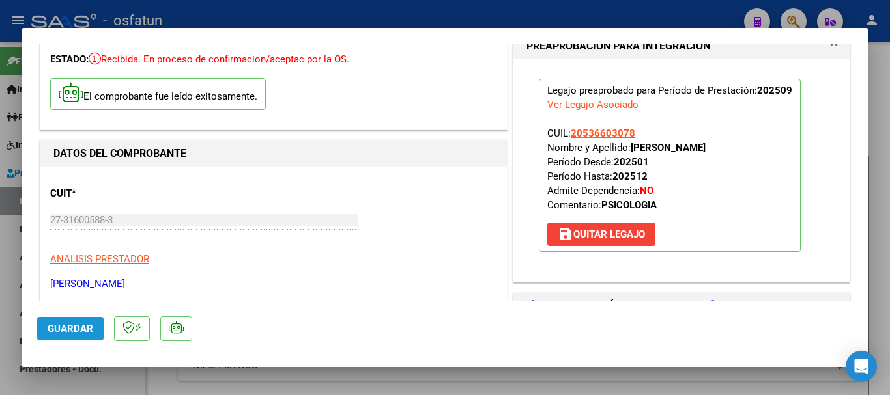
click at [91, 326] on span "Guardar" at bounding box center [71, 329] width 46 height 12
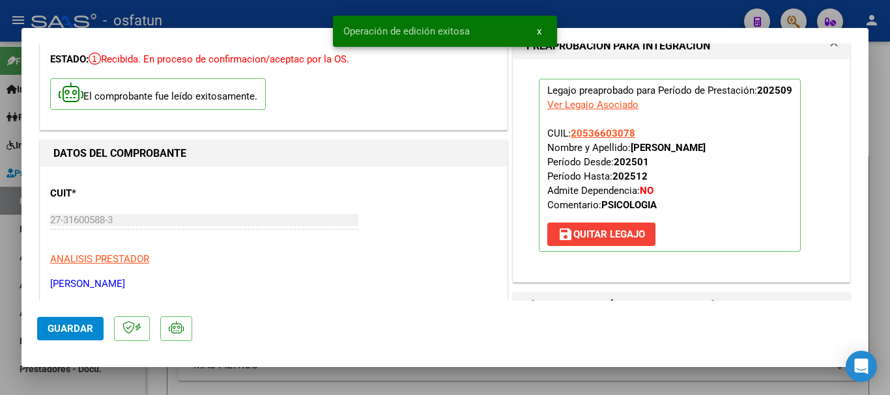
type input "$ 0,00"
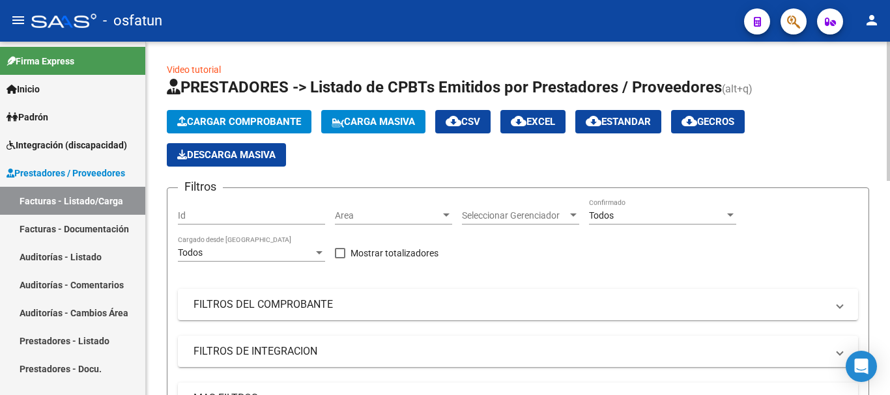
click at [245, 118] on span "Cargar Comprobante" at bounding box center [239, 122] width 124 height 12
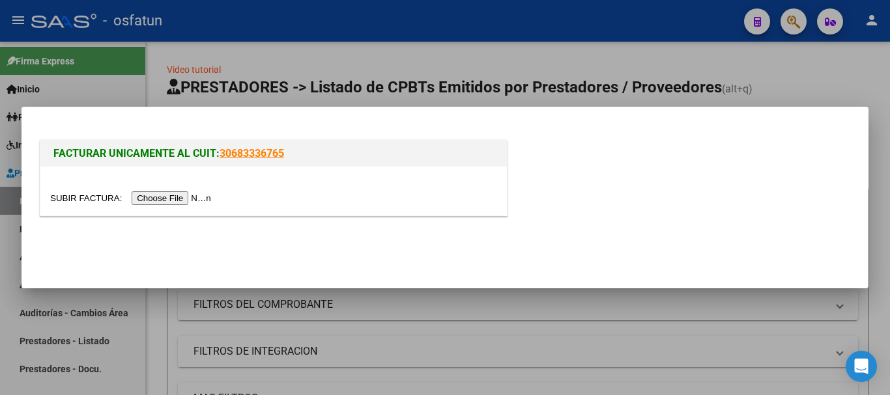
click at [206, 201] on input "file" at bounding box center [132, 199] width 165 height 14
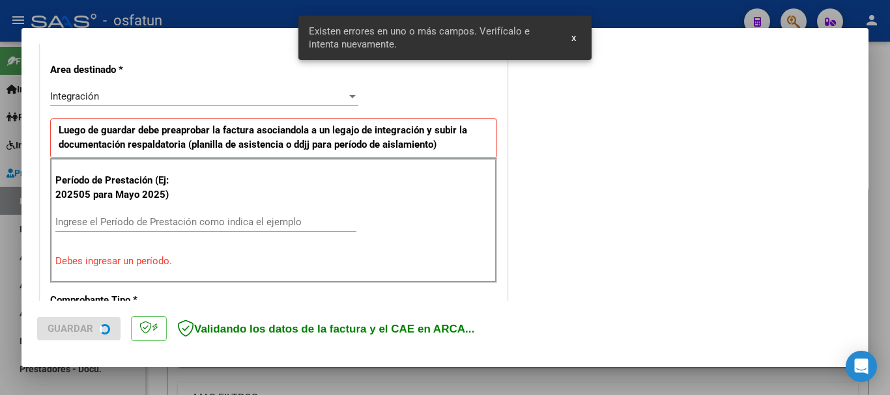
scroll to position [325, 0]
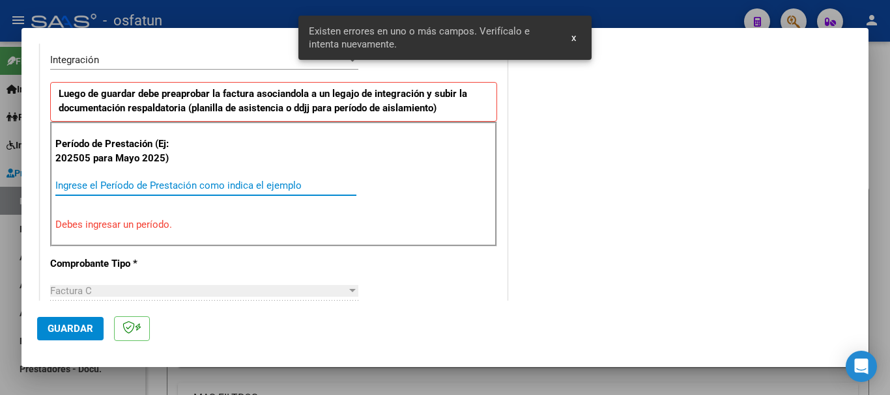
click at [315, 182] on input "Ingrese el Período de Prestación como indica el ejemplo" at bounding box center [205, 186] width 301 height 12
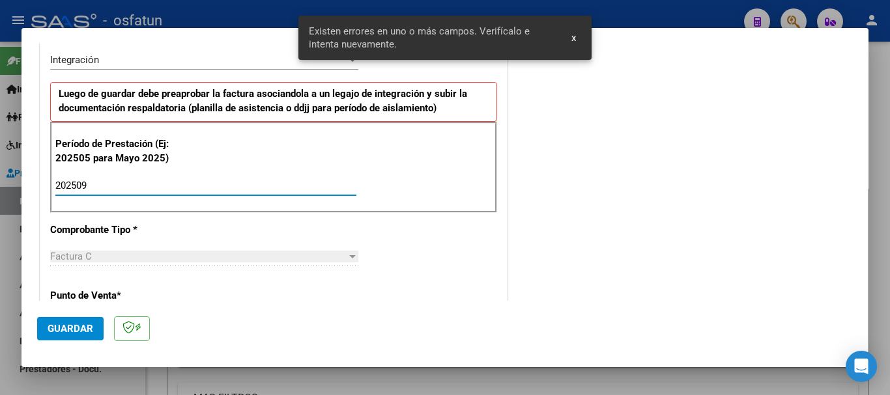
type input "202509"
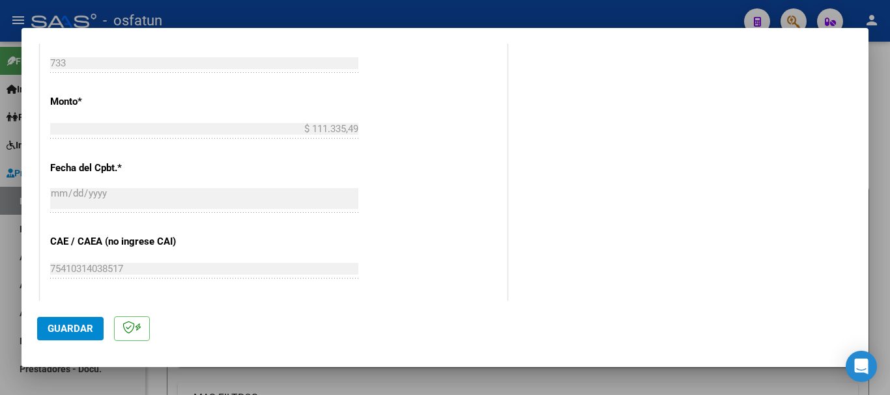
scroll to position [781, 0]
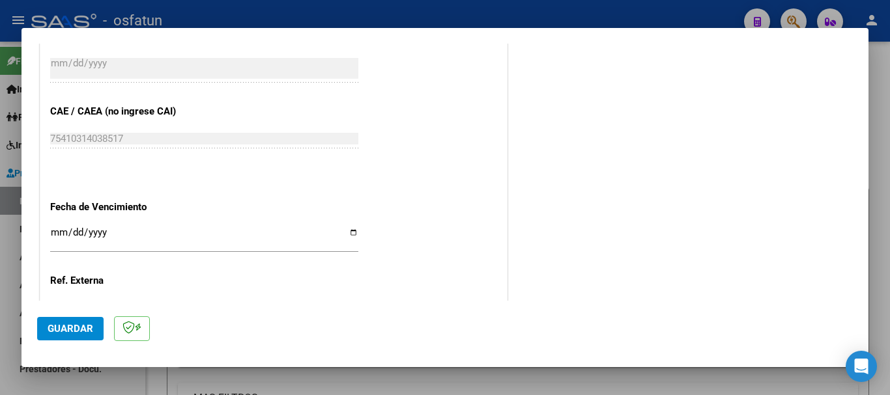
click at [56, 233] on input "Ingresar la fecha" at bounding box center [204, 237] width 308 height 21
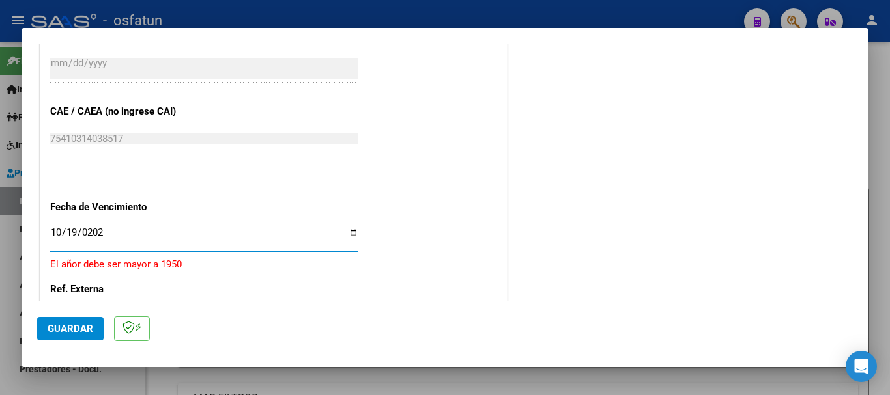
type input "[DATE]"
click at [56, 319] on button "Guardar" at bounding box center [70, 328] width 66 height 23
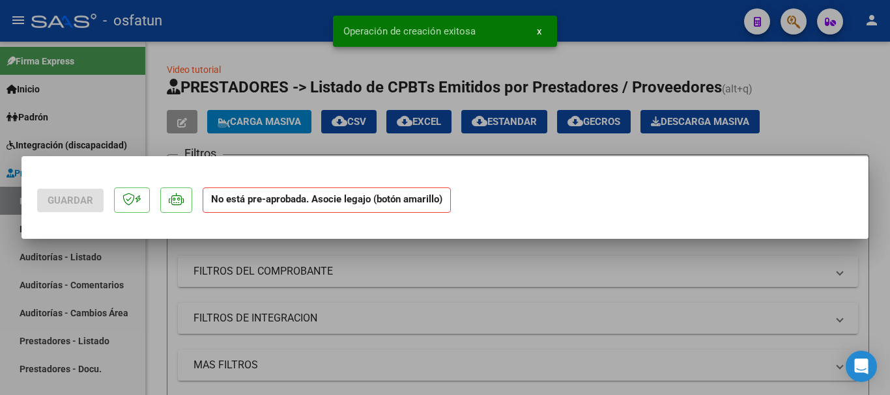
scroll to position [0, 0]
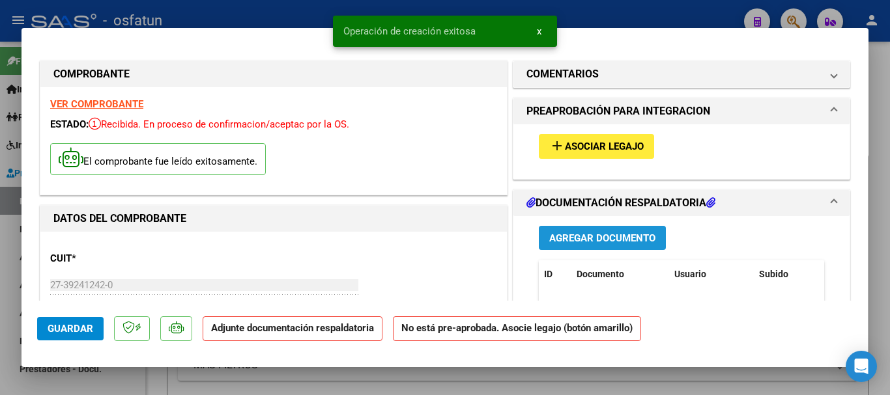
click at [635, 243] on span "Agregar Documento" at bounding box center [602, 239] width 106 height 12
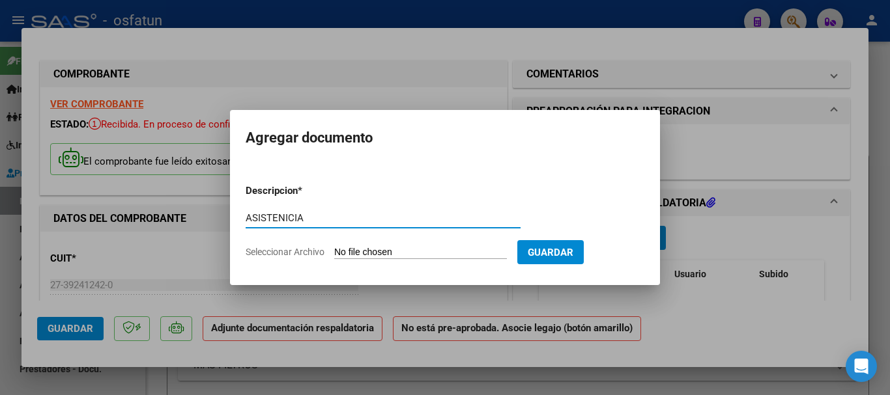
type input "ASISTENICIA"
click at [364, 248] on input "Seleccionar Archivo" at bounding box center [420, 253] width 173 height 12
type input "C:\fakepath\ASISTENCIA-PSICOPEDAGOGIA (11).pdf"
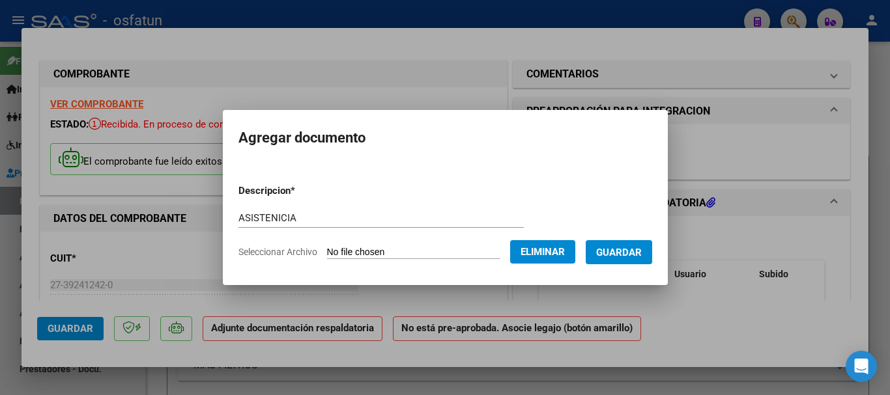
click at [631, 253] on span "Guardar" at bounding box center [619, 253] width 46 height 12
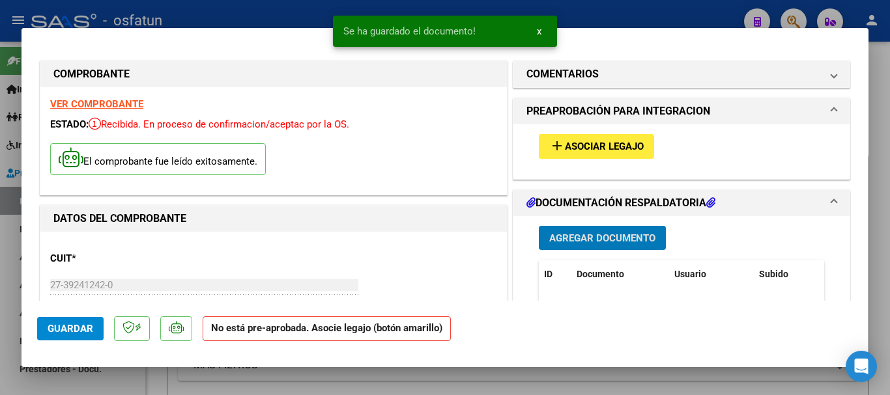
click at [612, 140] on span "add Asociar Legajo" at bounding box center [596, 146] width 94 height 12
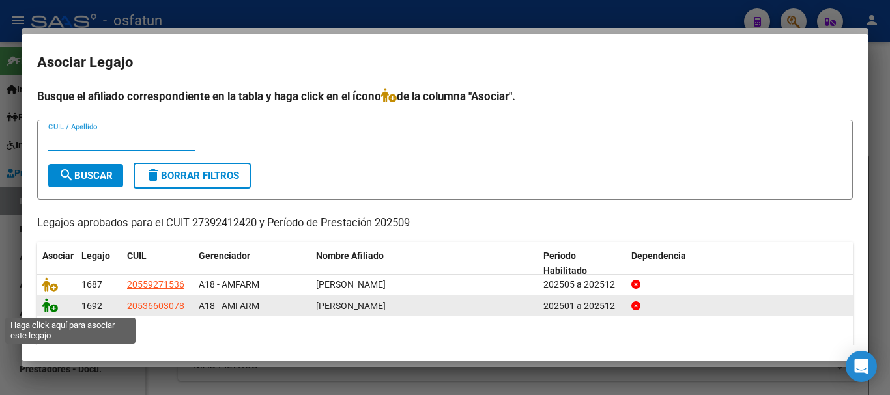
click at [43, 308] on icon at bounding box center [50, 305] width 16 height 14
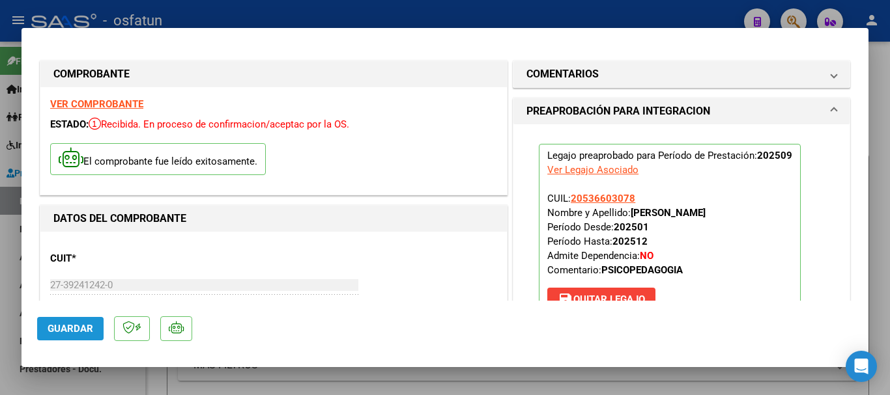
click at [69, 332] on span "Guardar" at bounding box center [71, 329] width 46 height 12
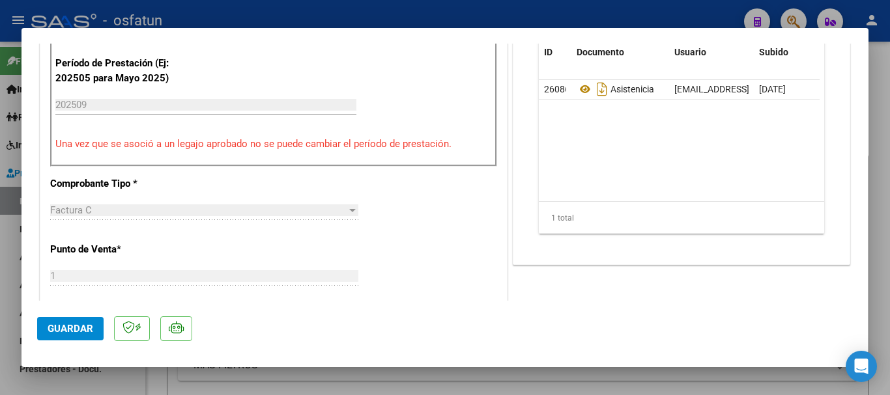
scroll to position [65, 0]
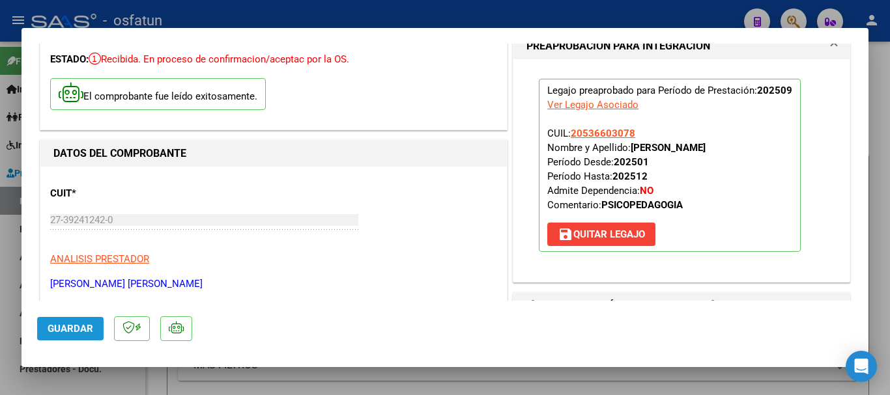
click at [67, 325] on span "Guardar" at bounding box center [71, 329] width 46 height 12
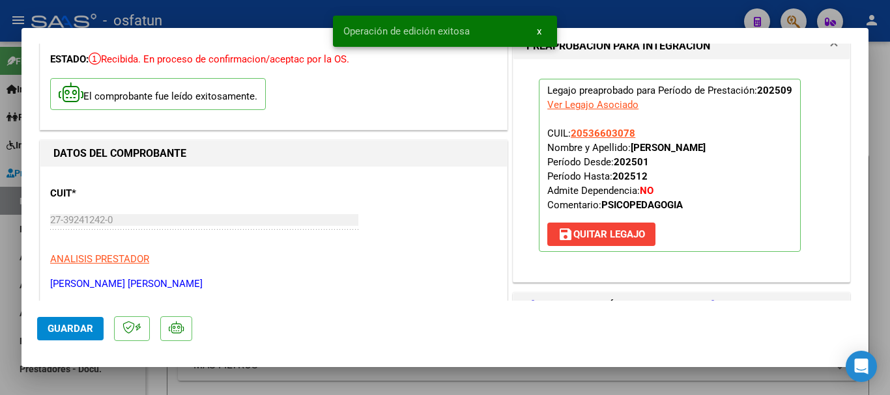
type input "$ 0,00"
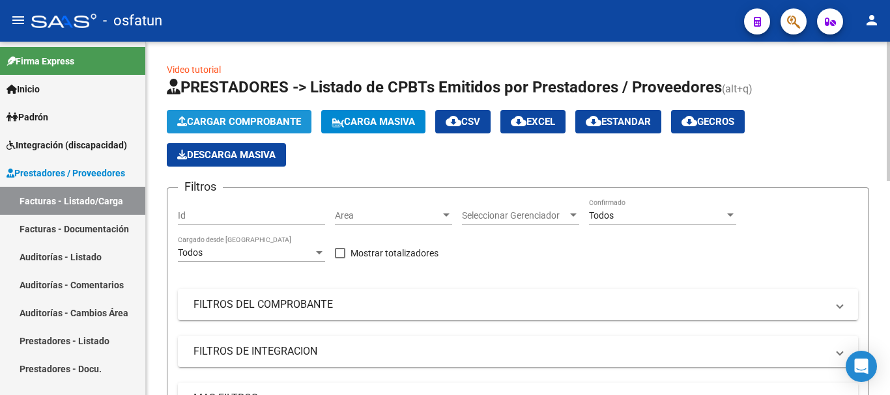
click at [285, 120] on span "Cargar Comprobante" at bounding box center [239, 122] width 124 height 12
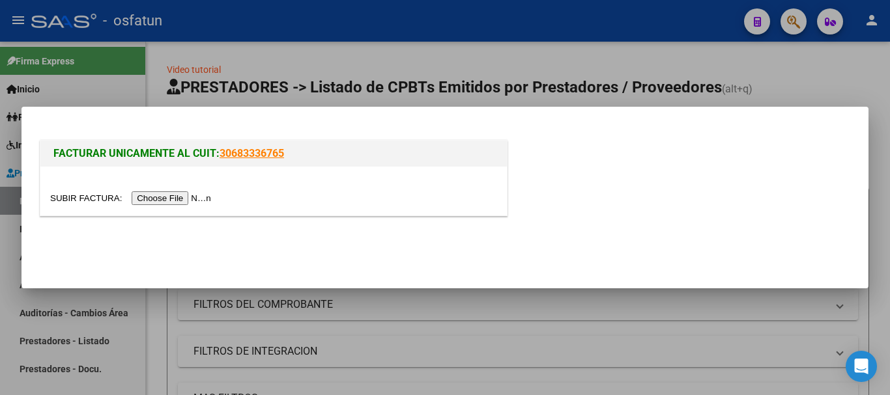
click at [194, 199] on input "file" at bounding box center [132, 199] width 165 height 14
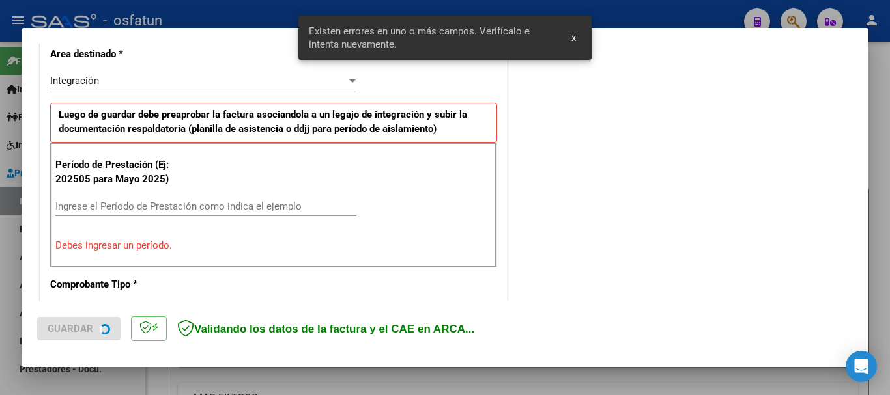
scroll to position [325, 0]
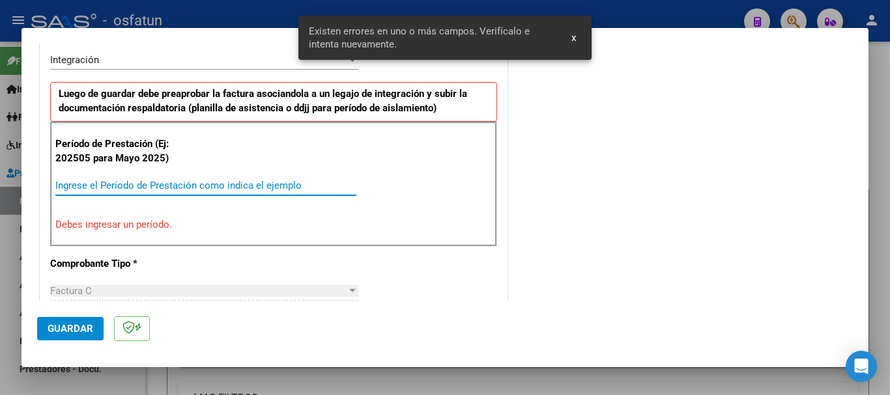
click at [185, 183] on input "Ingrese el Período de Prestación como indica el ejemplo" at bounding box center [205, 186] width 301 height 12
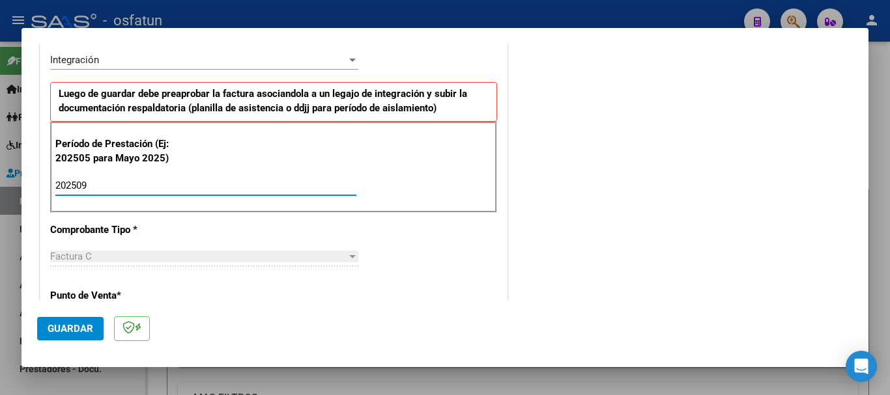
type input "202509"
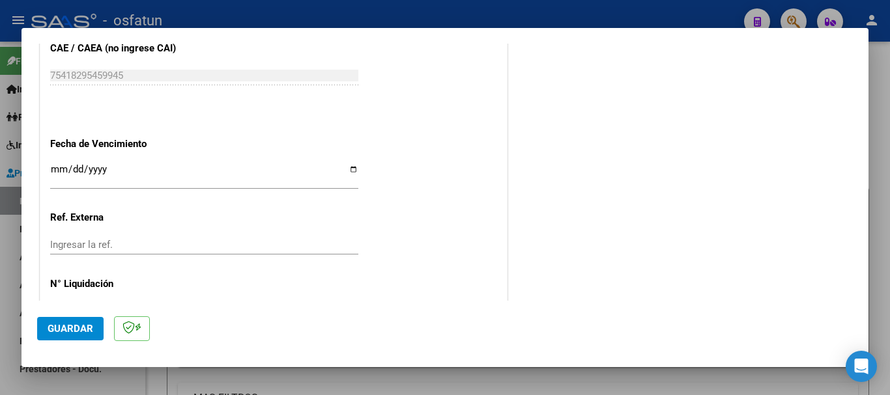
scroll to position [846, 0]
click at [58, 168] on input "Ingresar la fecha" at bounding box center [204, 172] width 308 height 21
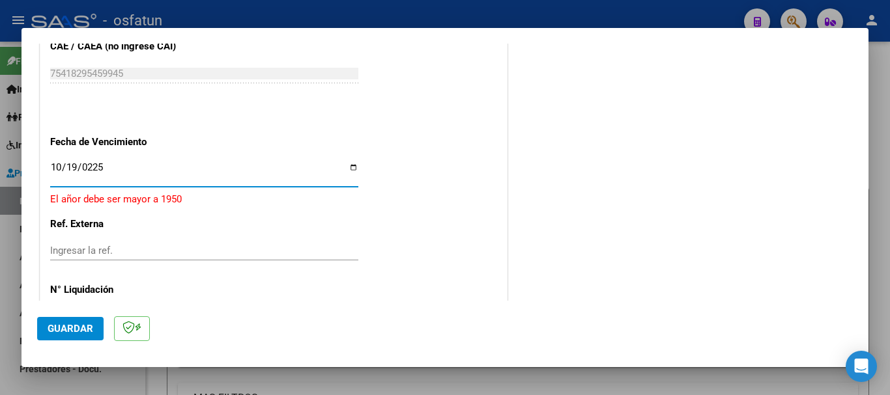
type input "[DATE]"
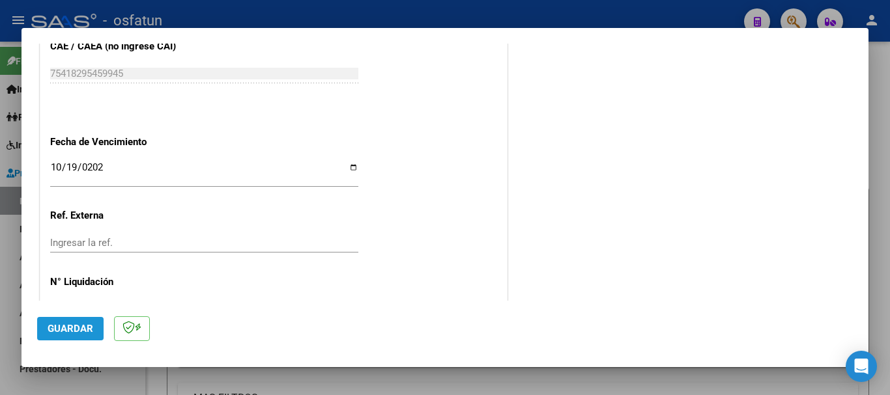
click at [72, 334] on span "Guardar" at bounding box center [71, 329] width 46 height 12
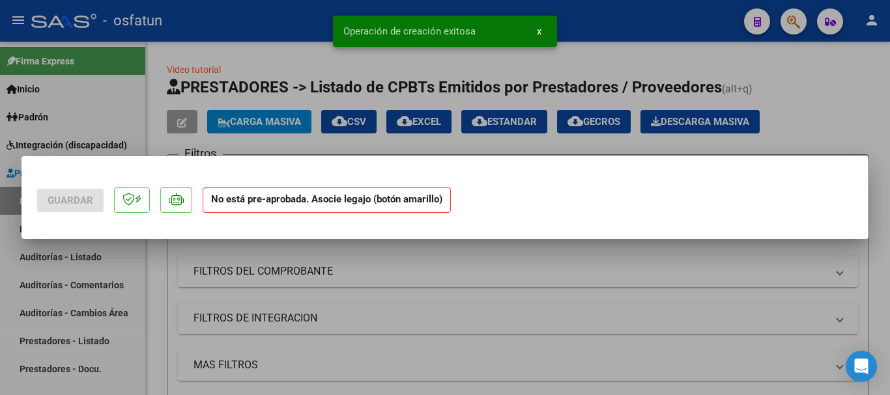
scroll to position [0, 0]
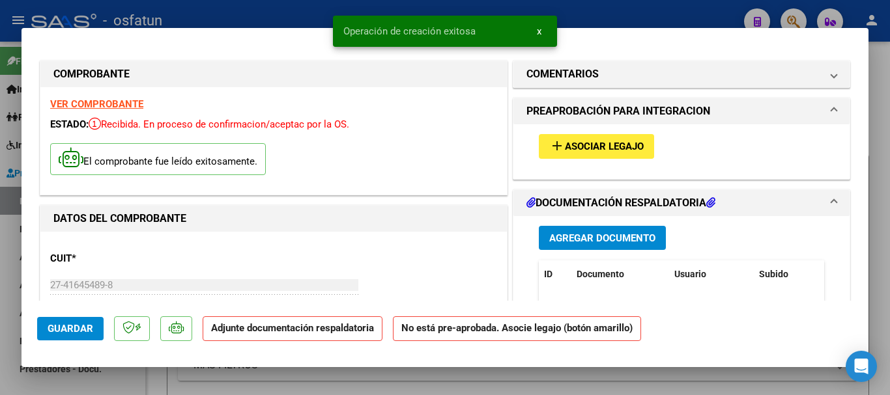
click at [621, 243] on span "Agregar Documento" at bounding box center [602, 239] width 106 height 12
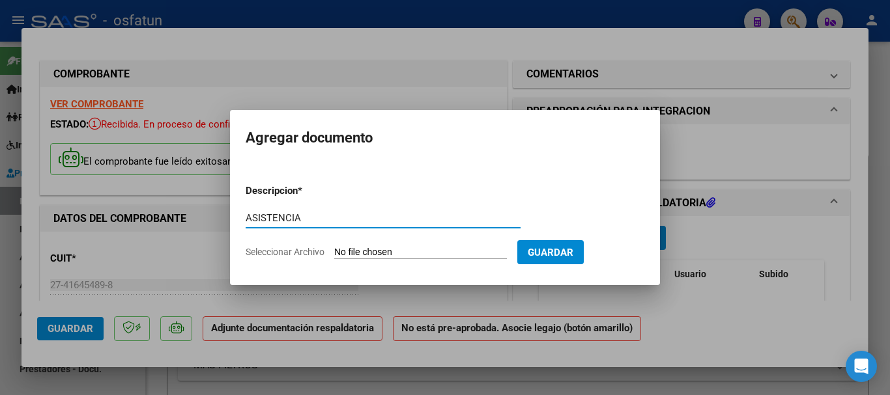
type input "ASISTENCIA"
click at [398, 249] on input "Seleccionar Archivo" at bounding box center [420, 253] width 173 height 12
type input "C:\fakepath\ASISTENCIA-T.O. (6).pdf"
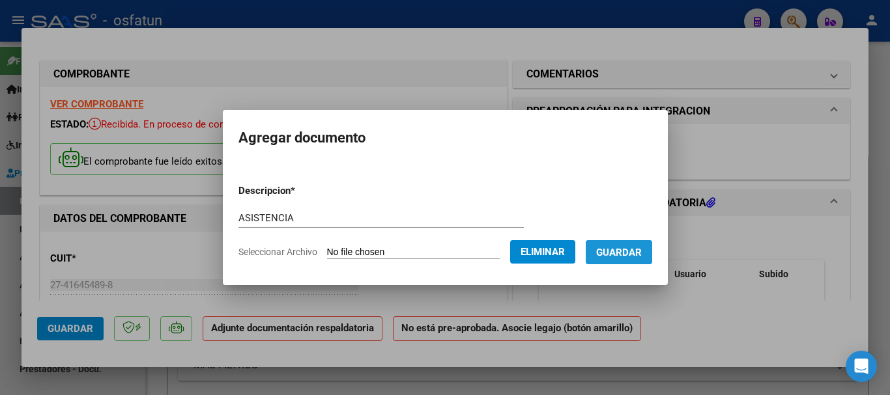
click at [624, 255] on span "Guardar" at bounding box center [619, 253] width 46 height 12
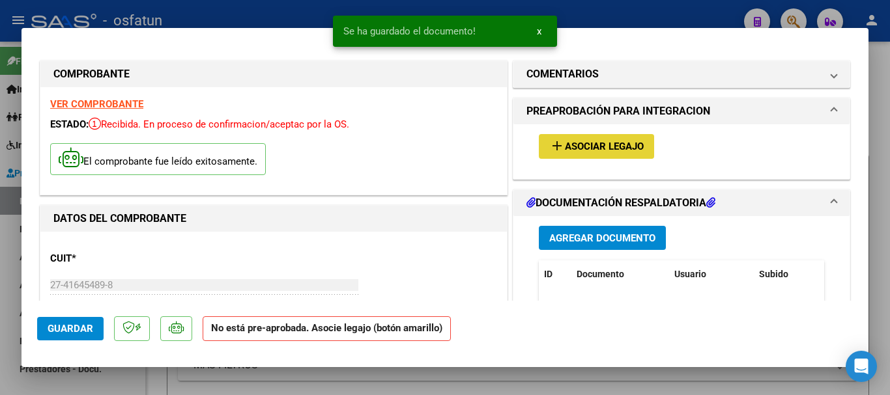
click at [609, 147] on span "Asociar Legajo" at bounding box center [604, 147] width 79 height 12
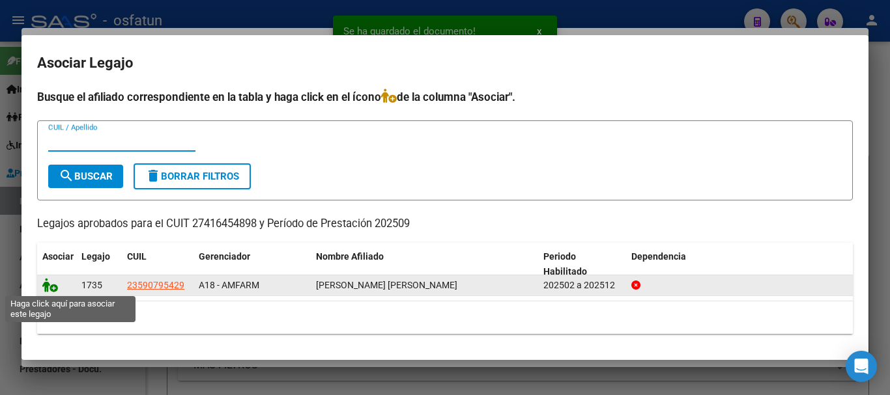
click at [47, 287] on icon at bounding box center [50, 285] width 16 height 14
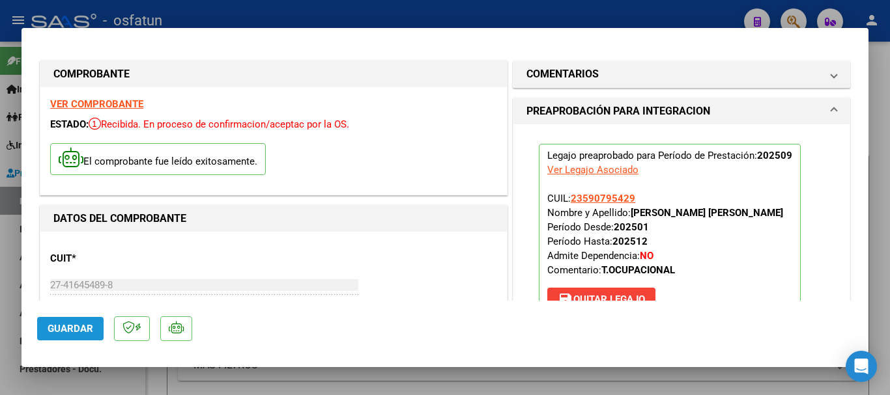
click at [66, 329] on span "Guardar" at bounding box center [71, 329] width 46 height 12
click at [51, 320] on button "Guardar" at bounding box center [70, 328] width 66 height 23
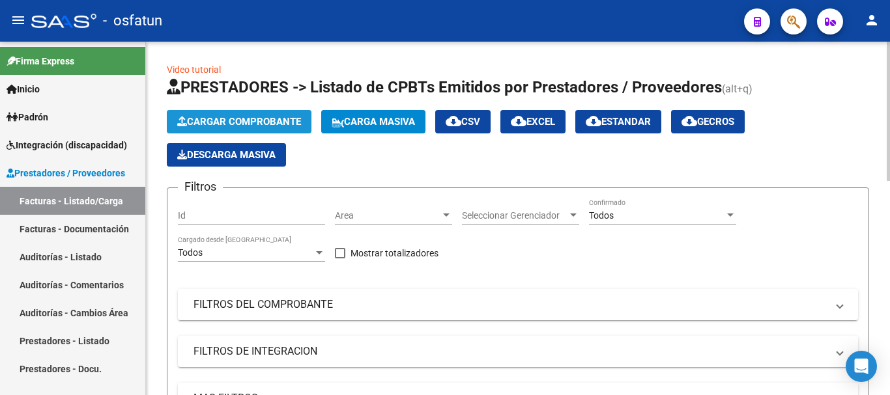
click at [268, 126] on span "Cargar Comprobante" at bounding box center [239, 122] width 124 height 12
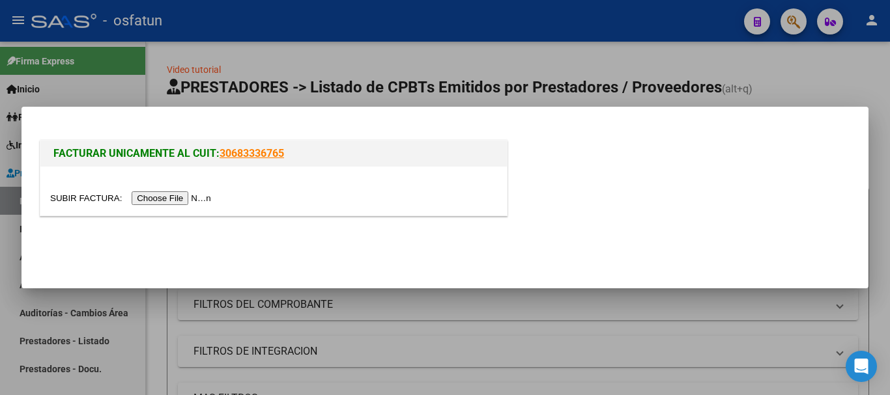
click at [197, 196] on input "file" at bounding box center [132, 199] width 165 height 14
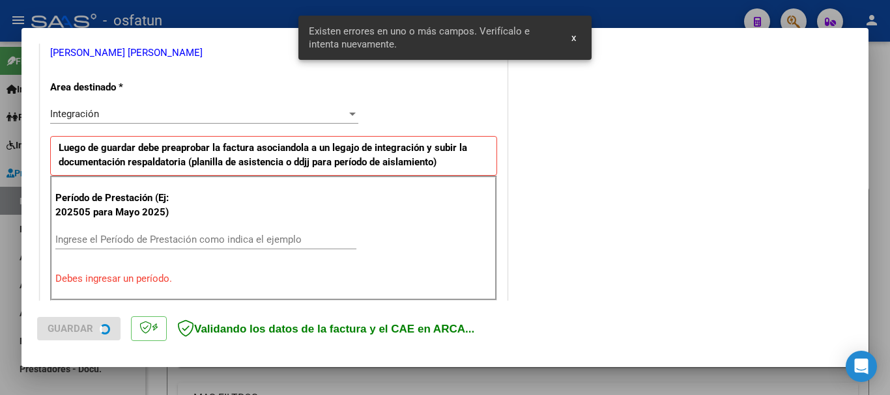
scroll to position [301, 0]
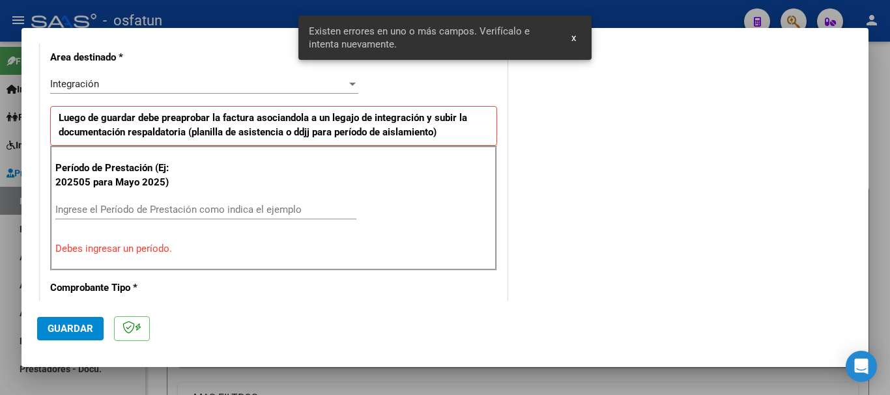
click at [226, 211] on input "Ingrese el Período de Prestación como indica el ejemplo" at bounding box center [205, 210] width 301 height 12
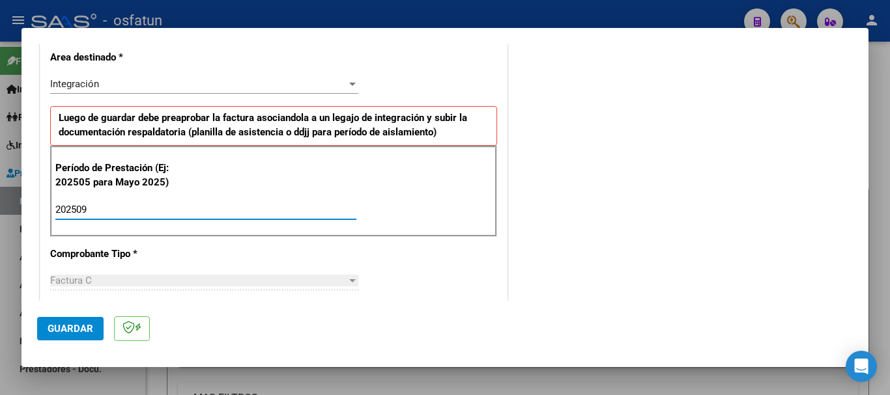
type input "202509"
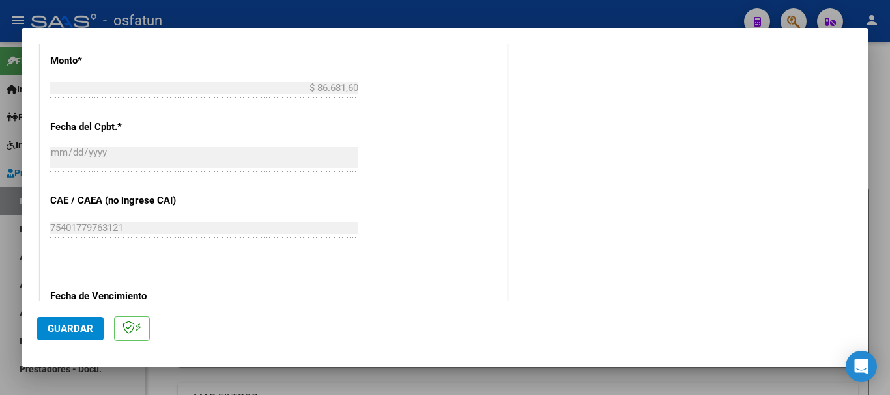
scroll to position [822, 0]
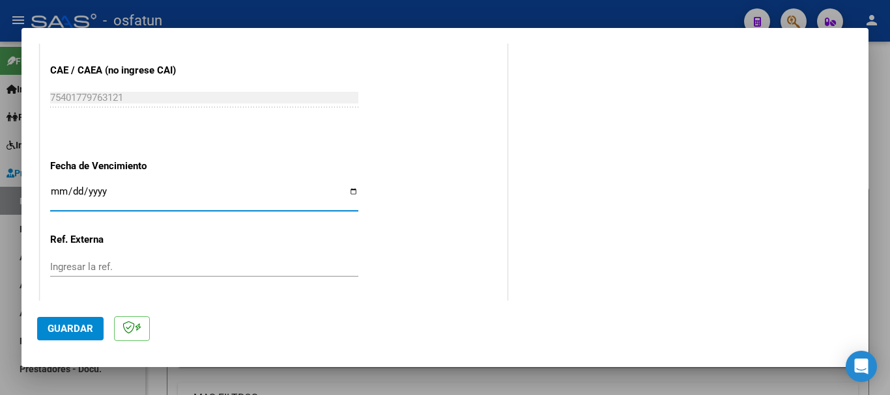
click at [59, 187] on input "Ingresar la fecha" at bounding box center [204, 196] width 308 height 21
type input "[DATE]"
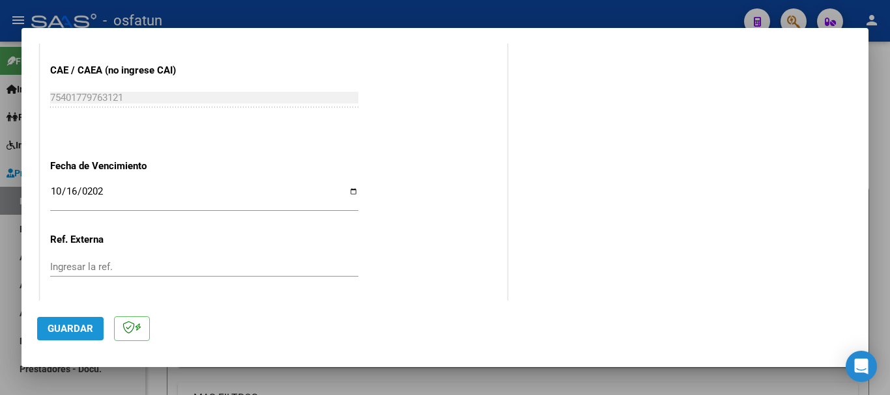
click at [79, 323] on span "Guardar" at bounding box center [71, 329] width 46 height 12
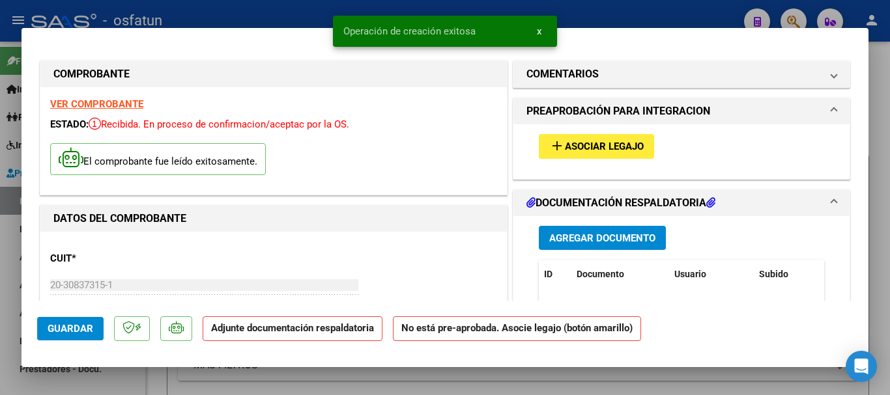
click at [557, 236] on span "Agregar Documento" at bounding box center [602, 239] width 106 height 12
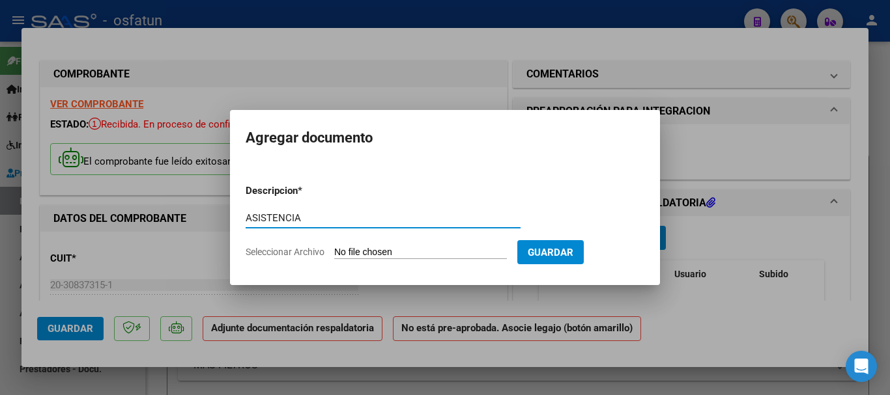
type input "ASISTENCIA"
click at [438, 253] on input "Seleccionar Archivo" at bounding box center [420, 253] width 173 height 12
type input "C:\fakepath\ASISTENCIA-TPTE A CONSENTIDOS (2).pdf"
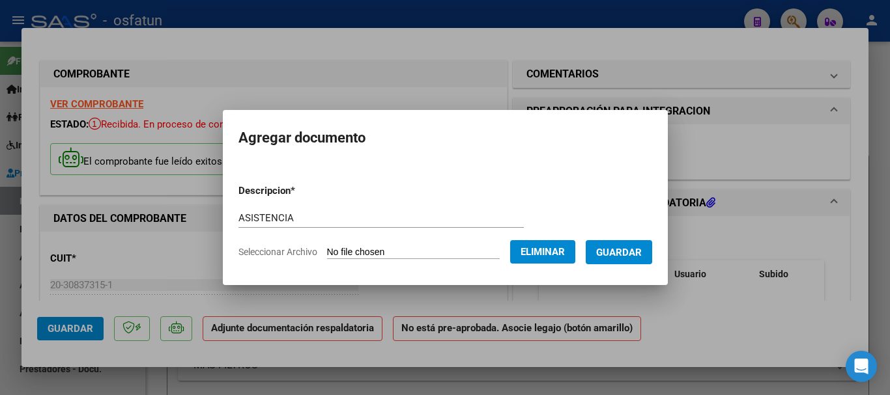
click at [633, 252] on span "Guardar" at bounding box center [619, 253] width 46 height 12
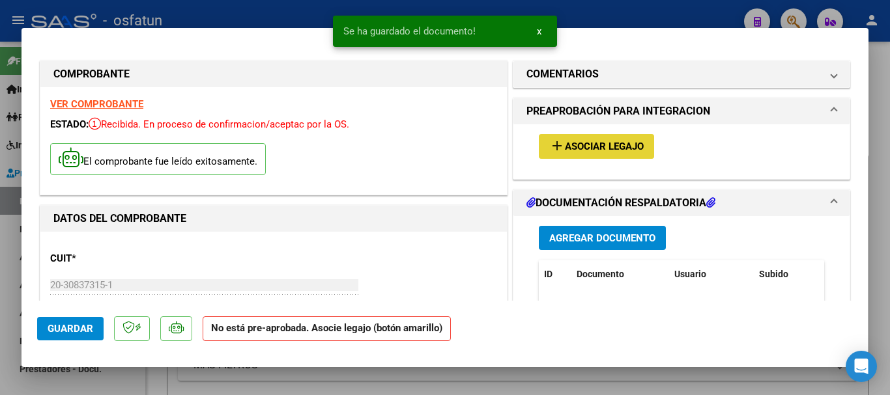
click at [584, 140] on span "add Asociar Legajo" at bounding box center [596, 146] width 94 height 12
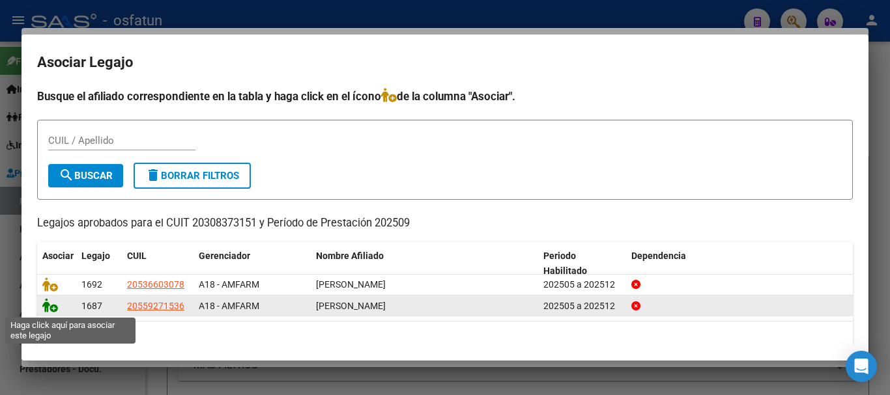
click at [46, 306] on icon at bounding box center [50, 305] width 16 height 14
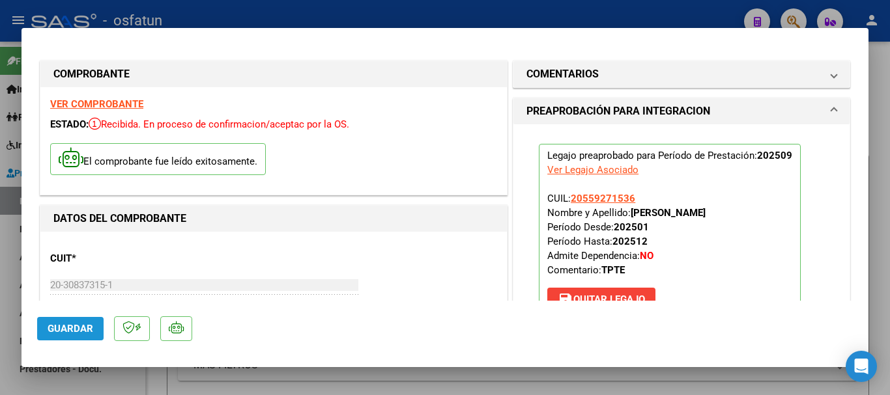
click at [60, 326] on span "Guardar" at bounding box center [71, 329] width 46 height 12
drag, startPoint x: 51, startPoint y: 324, endPoint x: 53, endPoint y: 315, distance: 8.9
click at [51, 323] on span "Guardar" at bounding box center [71, 329] width 46 height 12
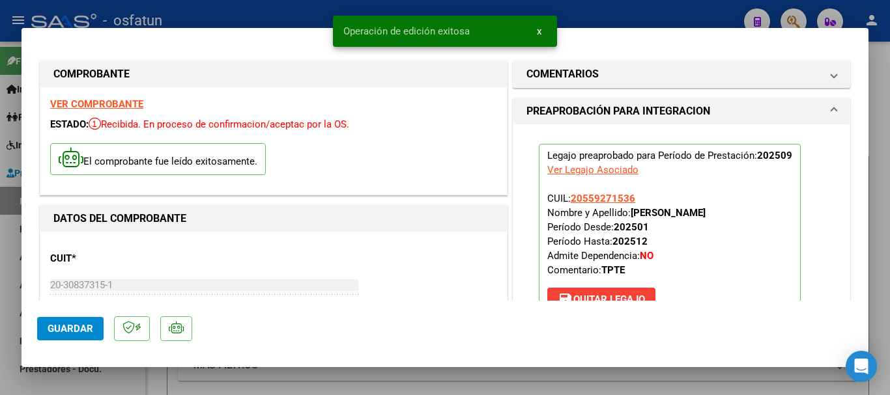
type input "$ 0,00"
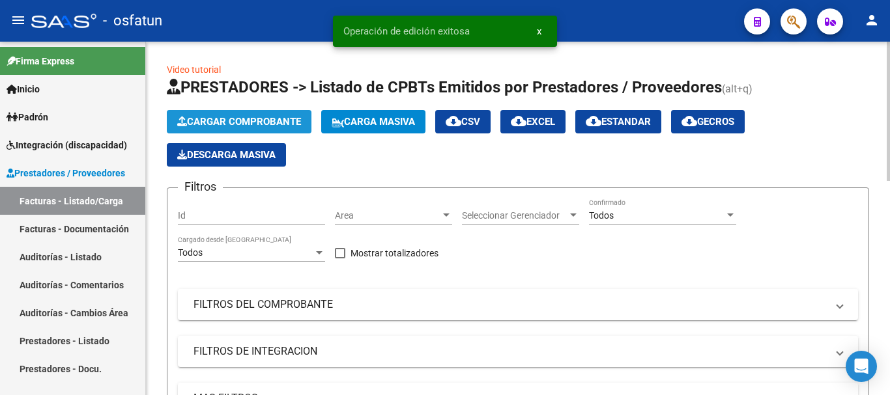
click at [271, 115] on button "Cargar Comprobante" at bounding box center [239, 121] width 145 height 23
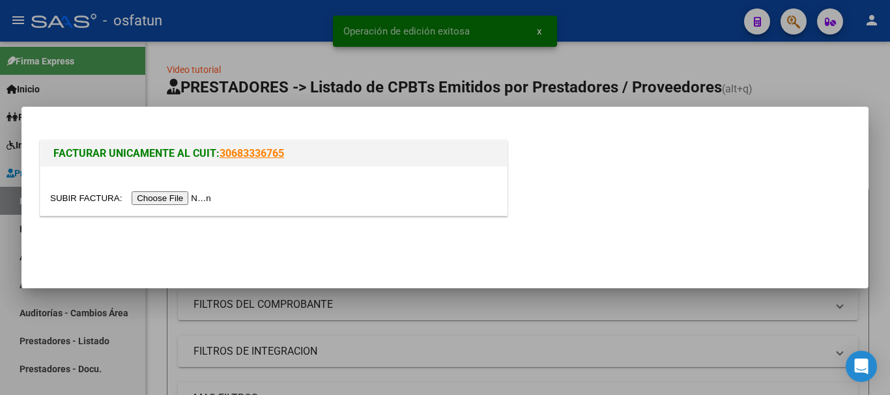
click at [168, 199] on input "file" at bounding box center [132, 199] width 165 height 14
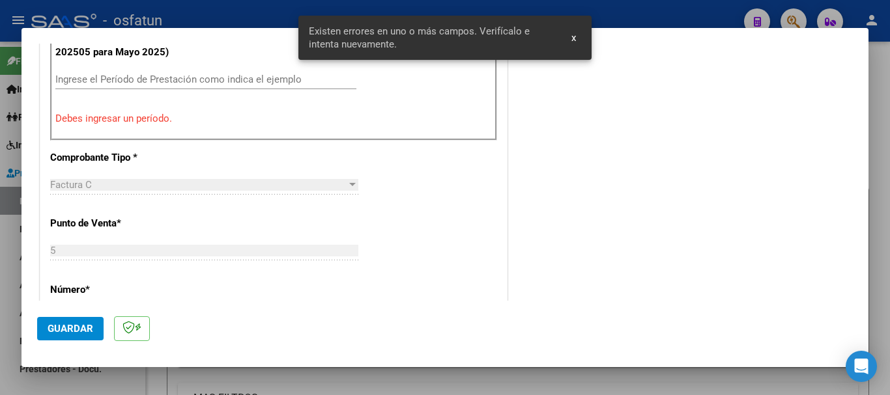
scroll to position [366, 0]
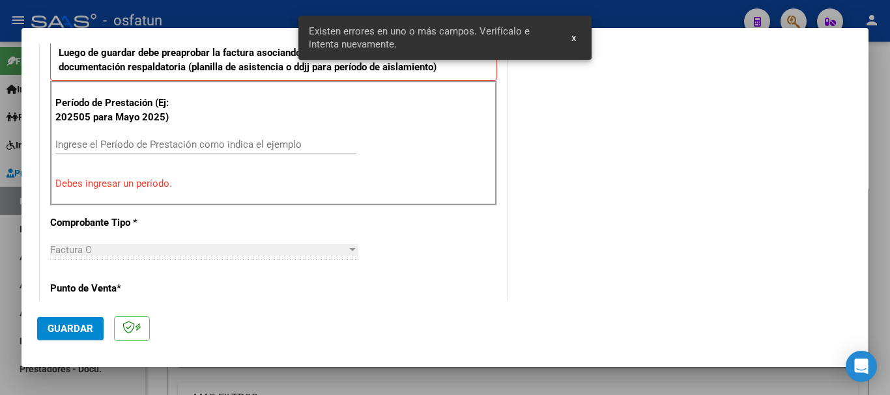
click at [160, 142] on input "Ingrese el Período de Prestación como indica el ejemplo" at bounding box center [205, 145] width 301 height 12
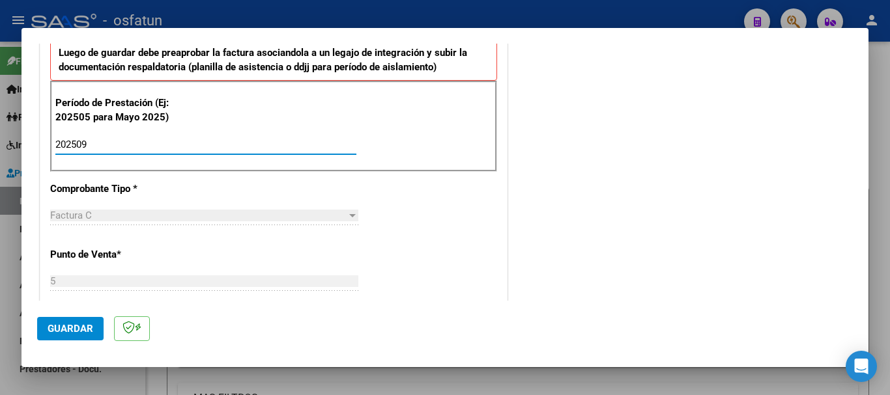
type input "202509"
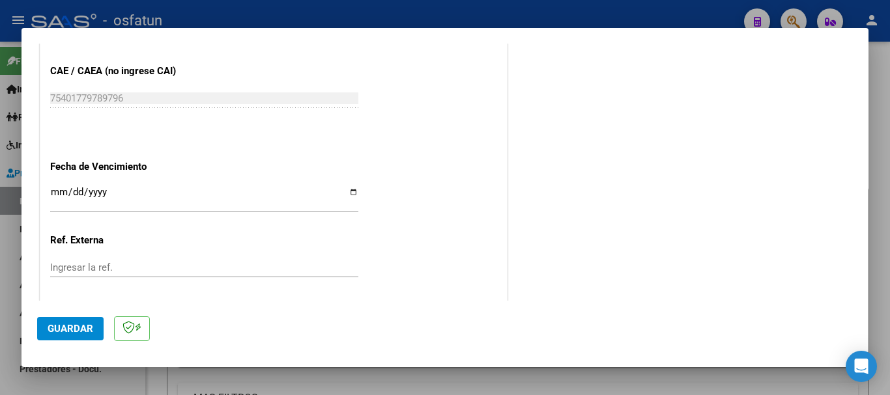
scroll to position [822, 0]
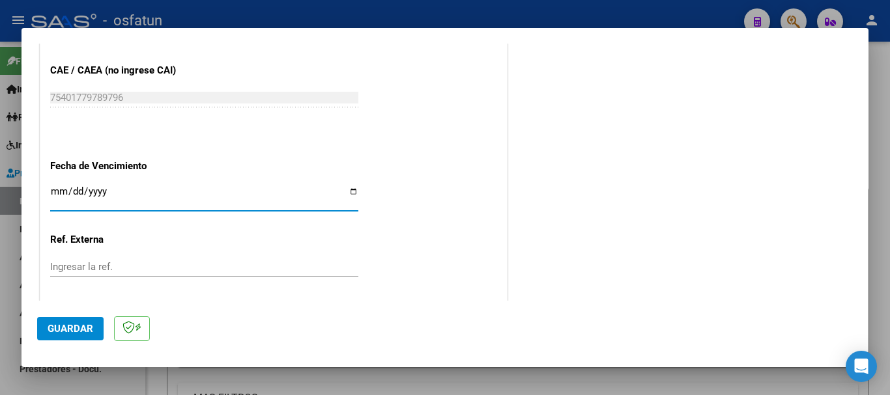
click at [53, 192] on input "Ingresar la fecha" at bounding box center [204, 196] width 308 height 21
type input "[DATE]"
click at [64, 326] on span "Guardar" at bounding box center [71, 329] width 46 height 12
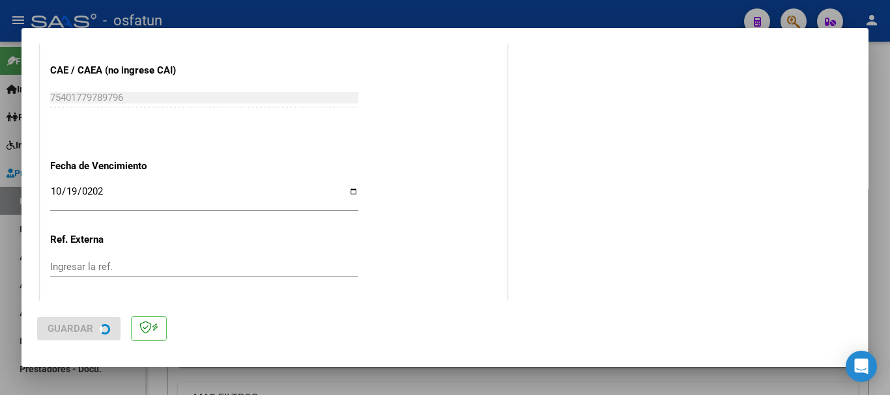
scroll to position [0, 0]
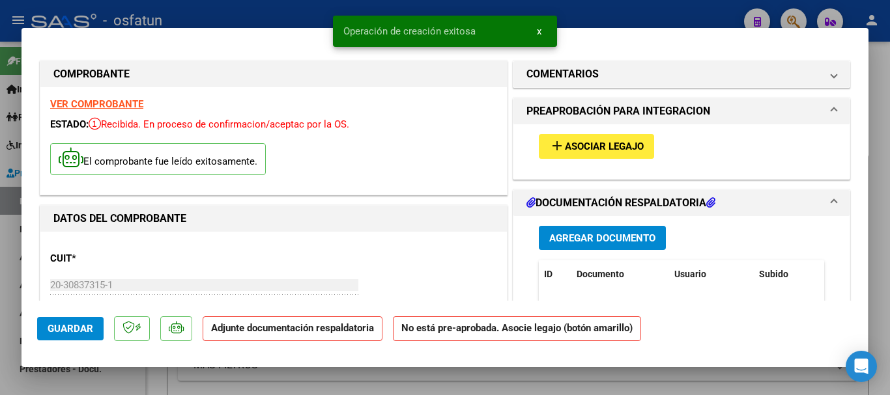
click at [613, 240] on span "Agregar Documento" at bounding box center [602, 239] width 106 height 12
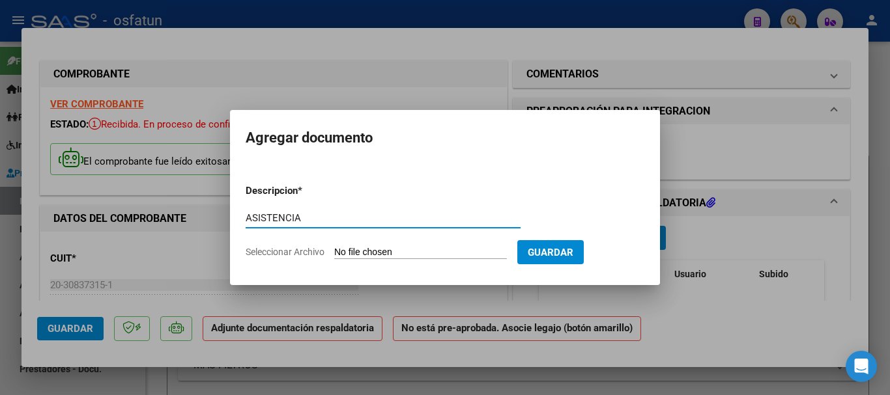
type input "ASISTENCIA"
click at [365, 255] on input "Seleccionar Archivo" at bounding box center [420, 253] width 173 height 12
type input "C:\fakepath\ASISTENCIA-TPTE A ESTIMULAR.pdf"
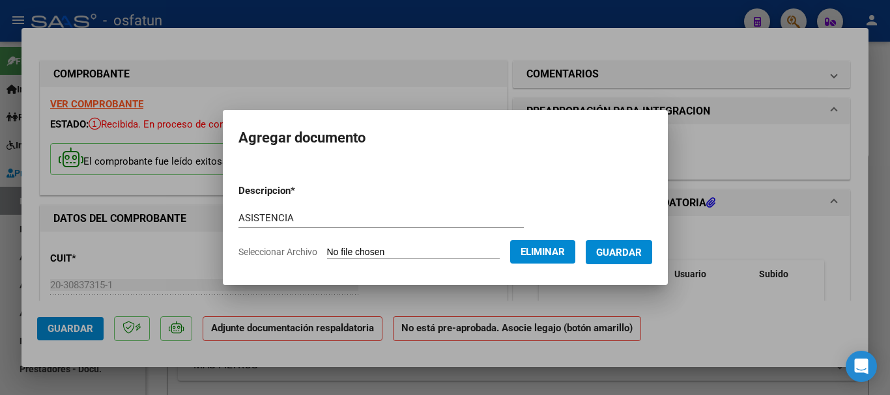
click at [627, 250] on span "Guardar" at bounding box center [619, 253] width 46 height 12
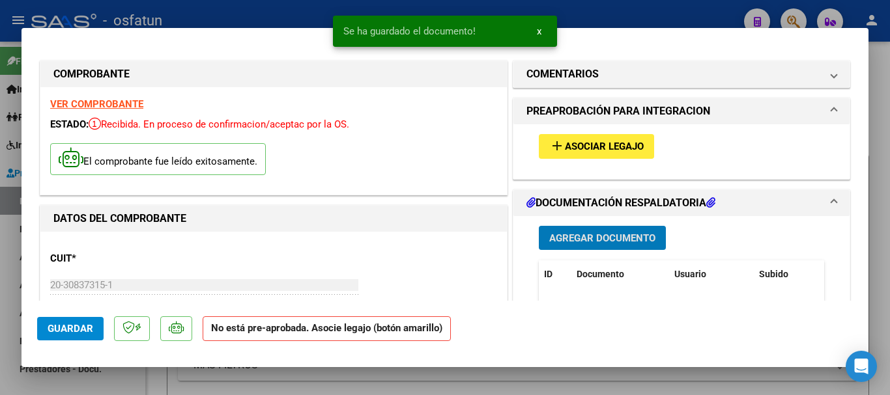
click at [565, 145] on span "Asociar Legajo" at bounding box center [604, 147] width 79 height 12
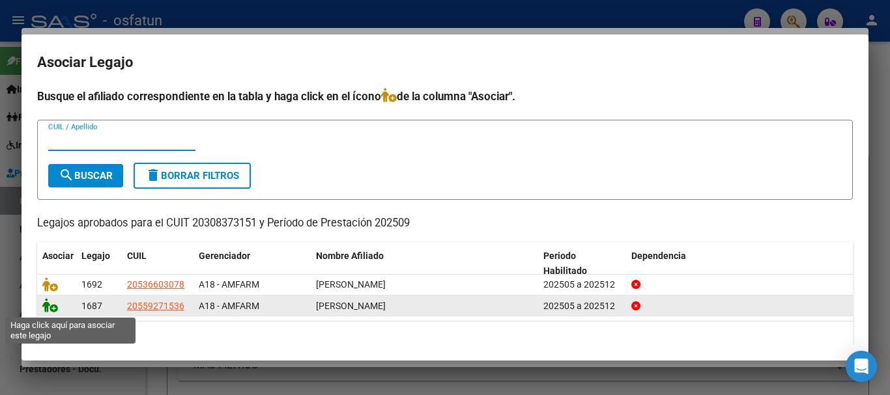
click at [50, 307] on icon at bounding box center [50, 305] width 16 height 14
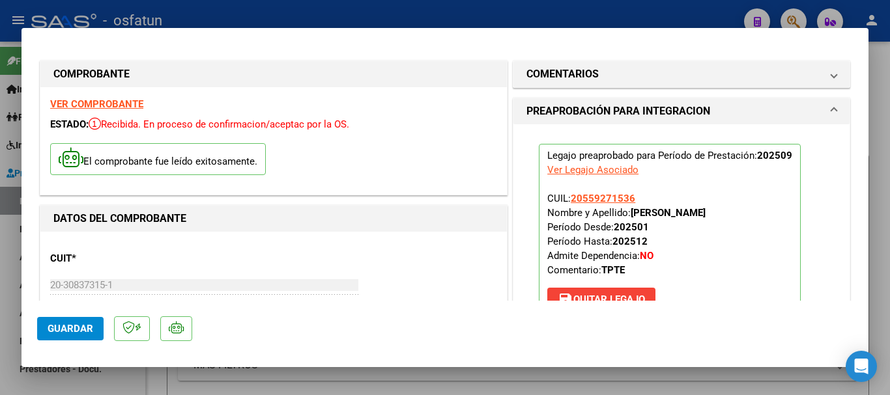
click at [63, 328] on span "Guardar" at bounding box center [71, 329] width 46 height 12
click at [70, 325] on span "Guardar" at bounding box center [71, 329] width 46 height 12
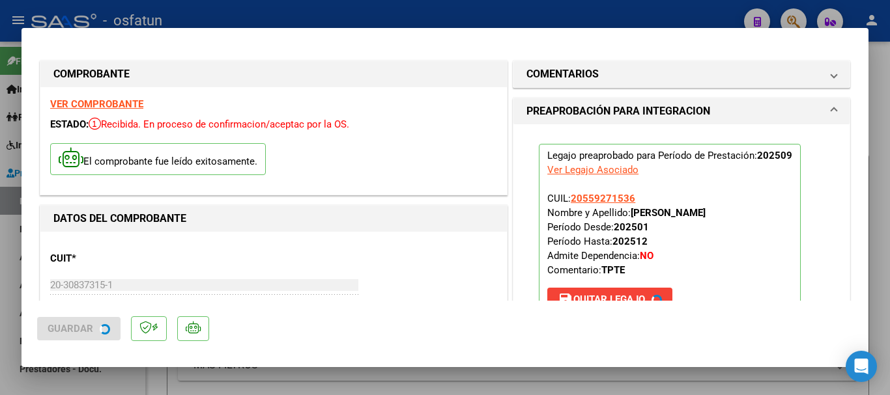
type input "$ 0,00"
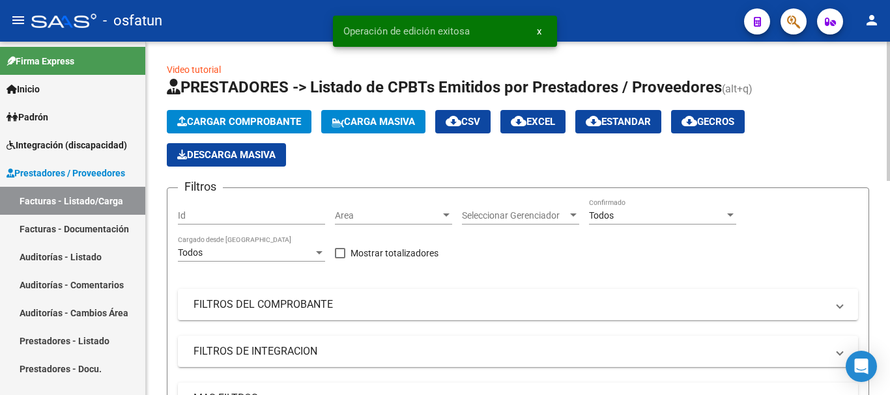
click at [274, 125] on span "Cargar Comprobante" at bounding box center [239, 122] width 124 height 12
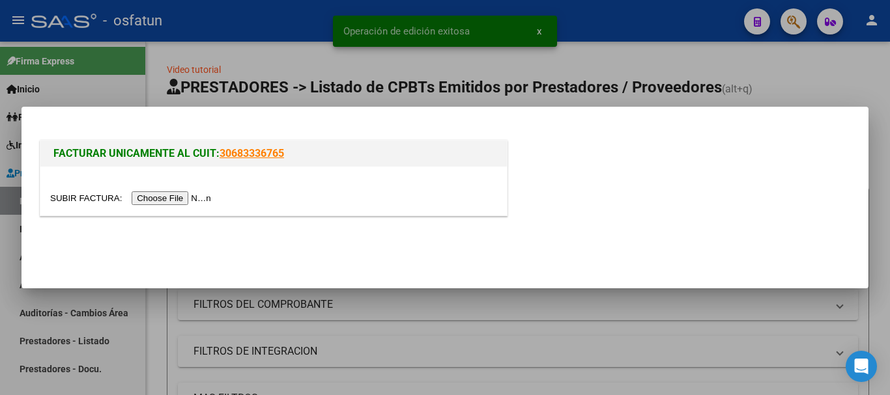
click at [196, 202] on input "file" at bounding box center [132, 199] width 165 height 14
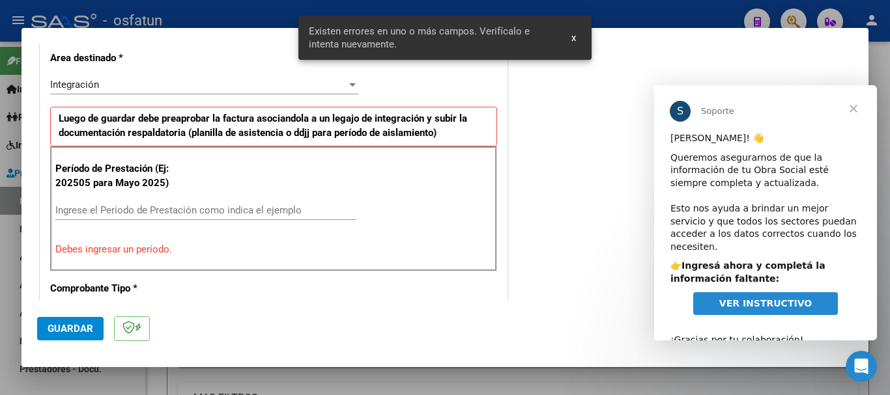
scroll to position [301, 0]
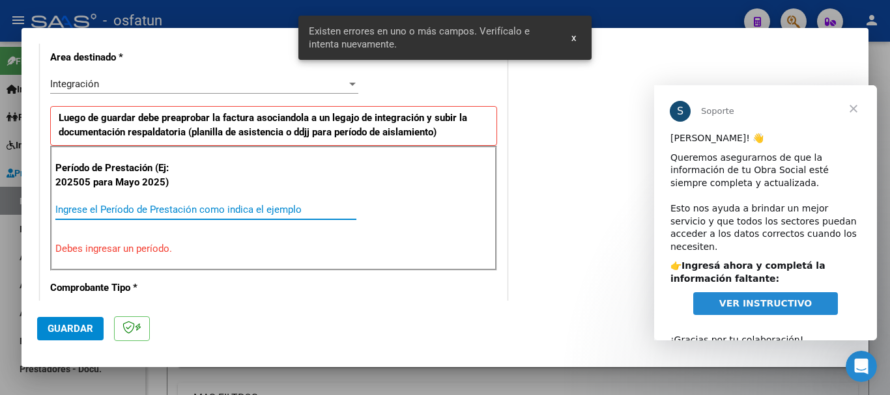
click at [132, 211] on input "Ingrese el Período de Prestación como indica el ejemplo" at bounding box center [205, 210] width 301 height 12
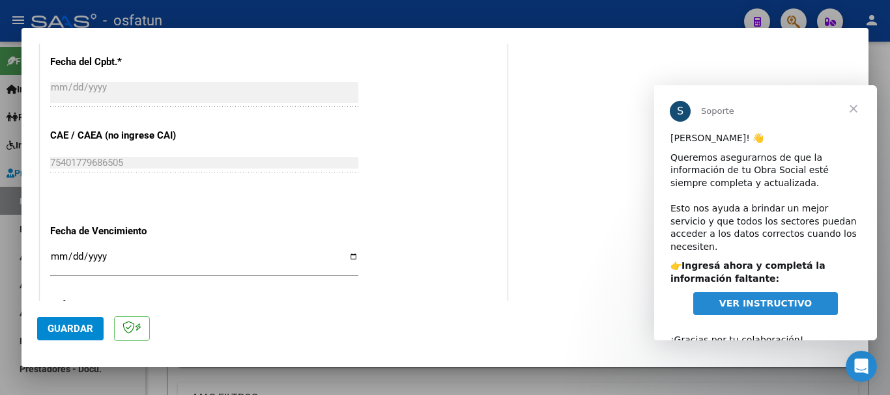
scroll to position [887, 0]
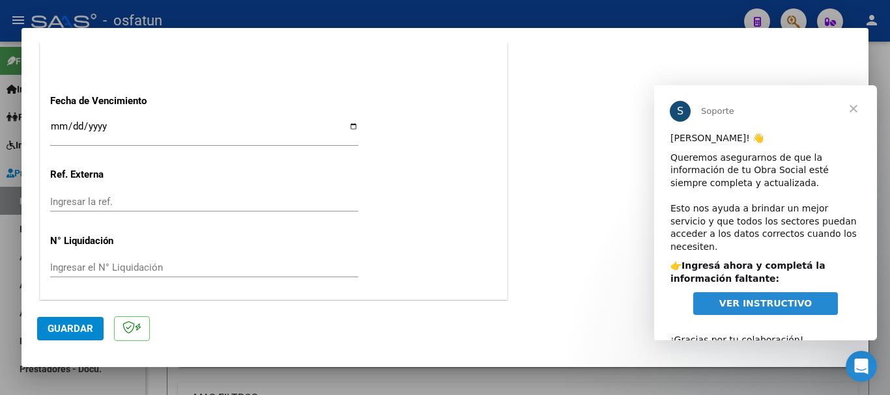
type input "202509"
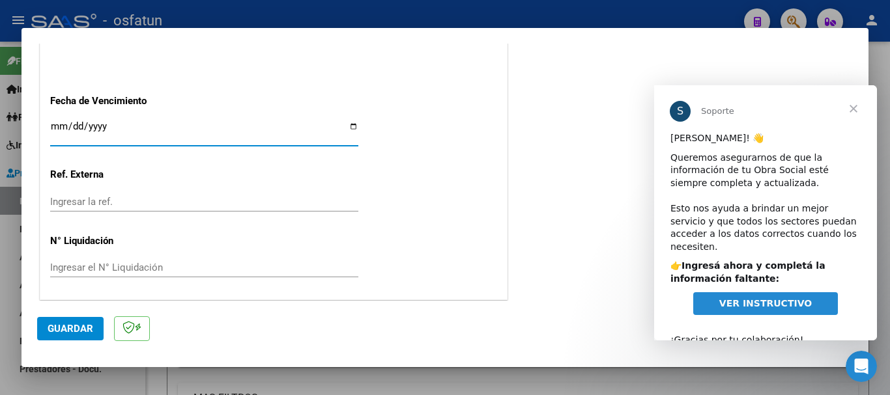
click at [51, 132] on input "Ingresar la fecha" at bounding box center [204, 131] width 308 height 21
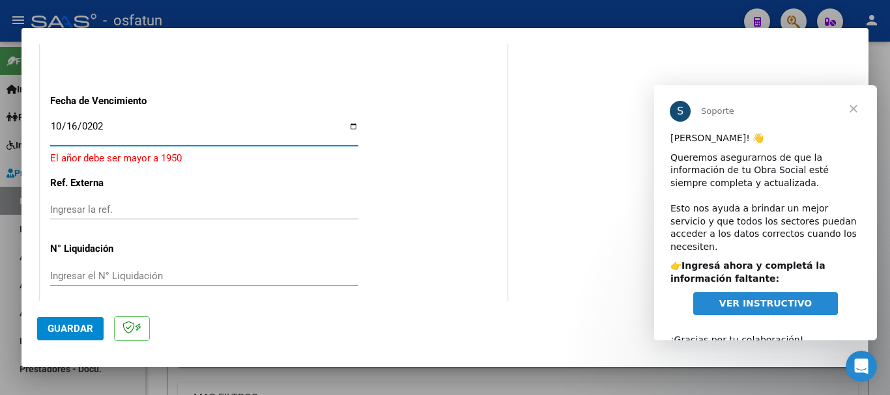
type input "[DATE]"
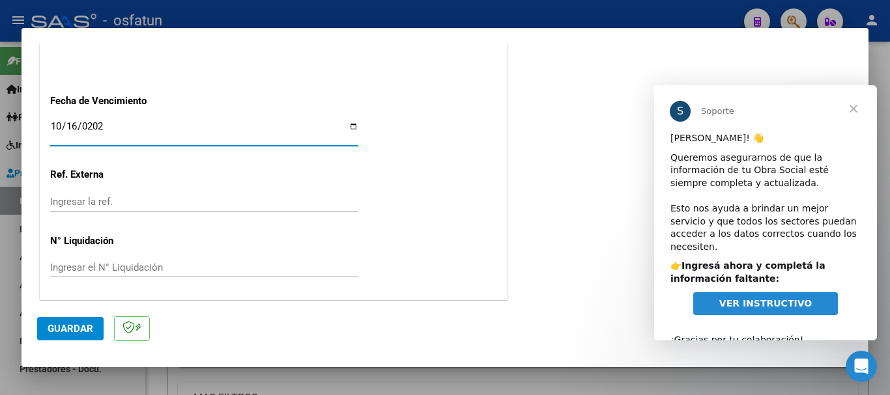
click at [86, 326] on span "Guardar" at bounding box center [71, 329] width 46 height 12
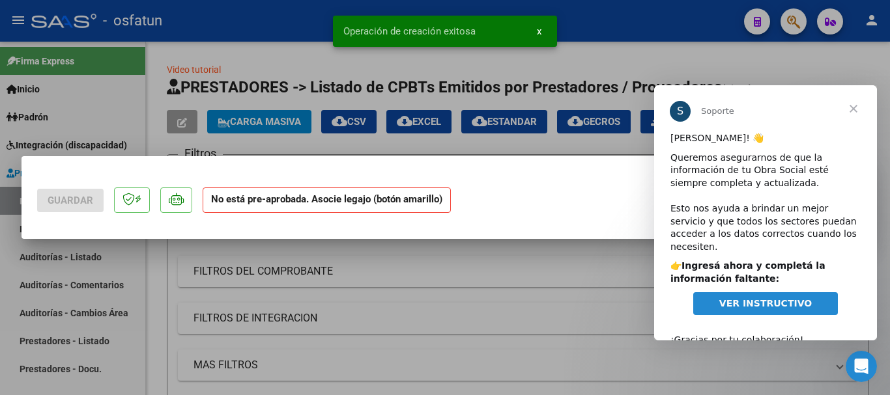
scroll to position [0, 0]
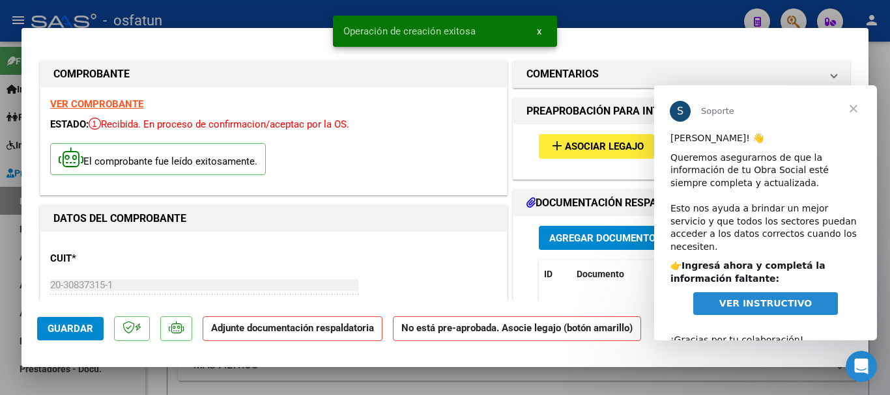
click at [595, 241] on span "Agregar Documento" at bounding box center [602, 239] width 106 height 12
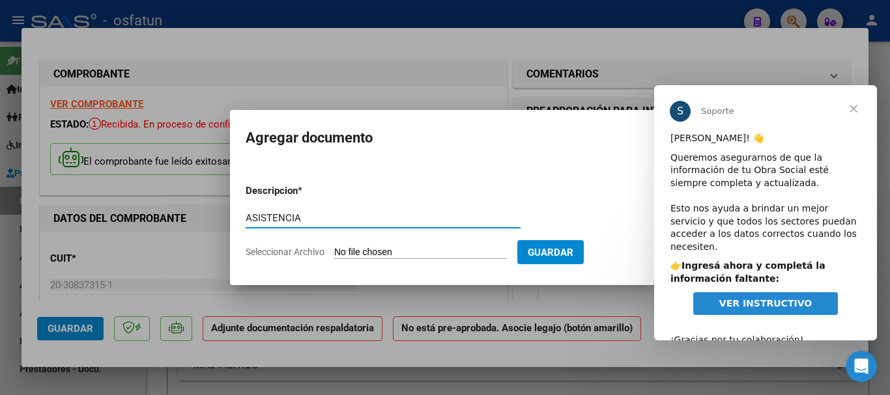
type input "ASISTENCIA"
click at [345, 250] on input "Seleccionar Archivo" at bounding box center [420, 253] width 173 height 12
type input "C:\fakepath\ASISTENCIA-TPTE A ESTIMULAR (1).pdf"
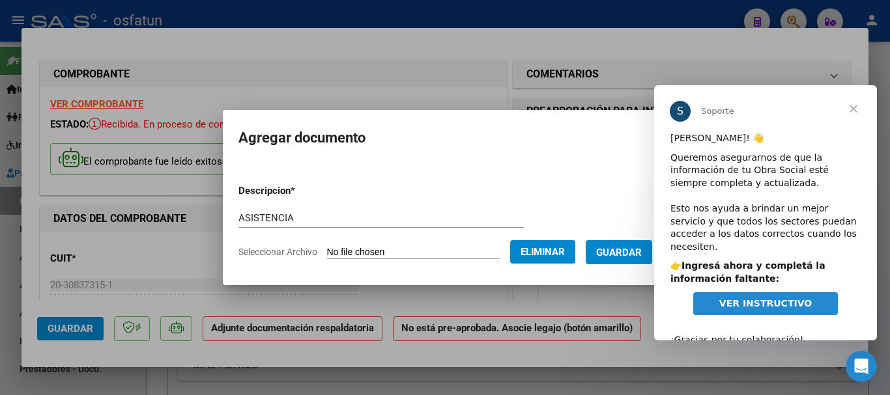
click at [857, 108] on span "Cerrar" at bounding box center [853, 108] width 47 height 47
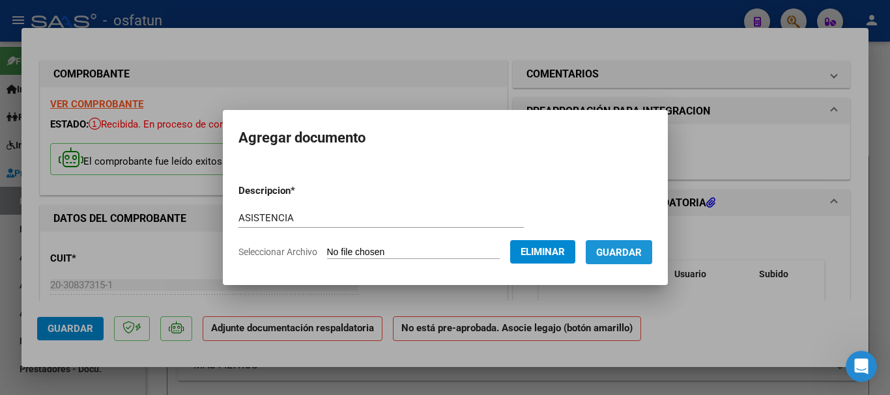
click at [631, 246] on span "Guardar" at bounding box center [619, 252] width 46 height 12
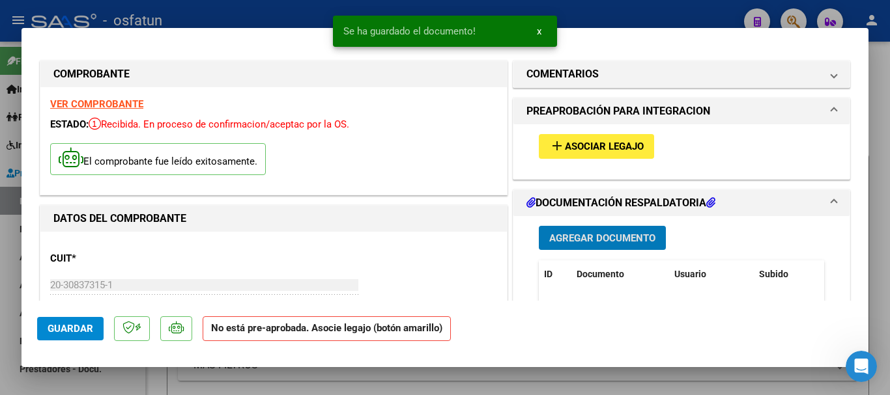
click at [567, 141] on span "Asociar Legajo" at bounding box center [604, 147] width 79 height 12
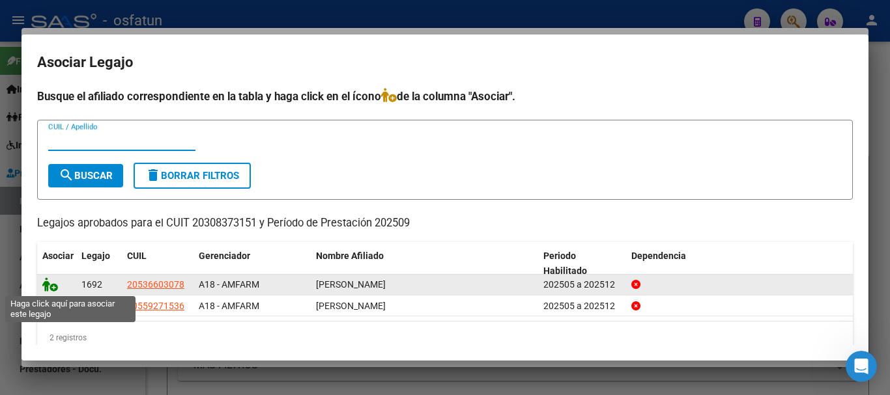
click at [46, 283] on icon at bounding box center [50, 285] width 16 height 14
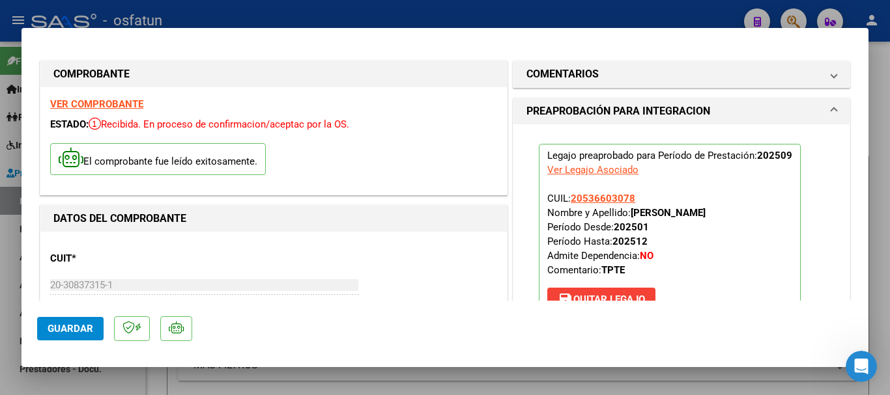
click at [85, 331] on span "Guardar" at bounding box center [71, 329] width 46 height 12
